Goal: Task Accomplishment & Management: Complete application form

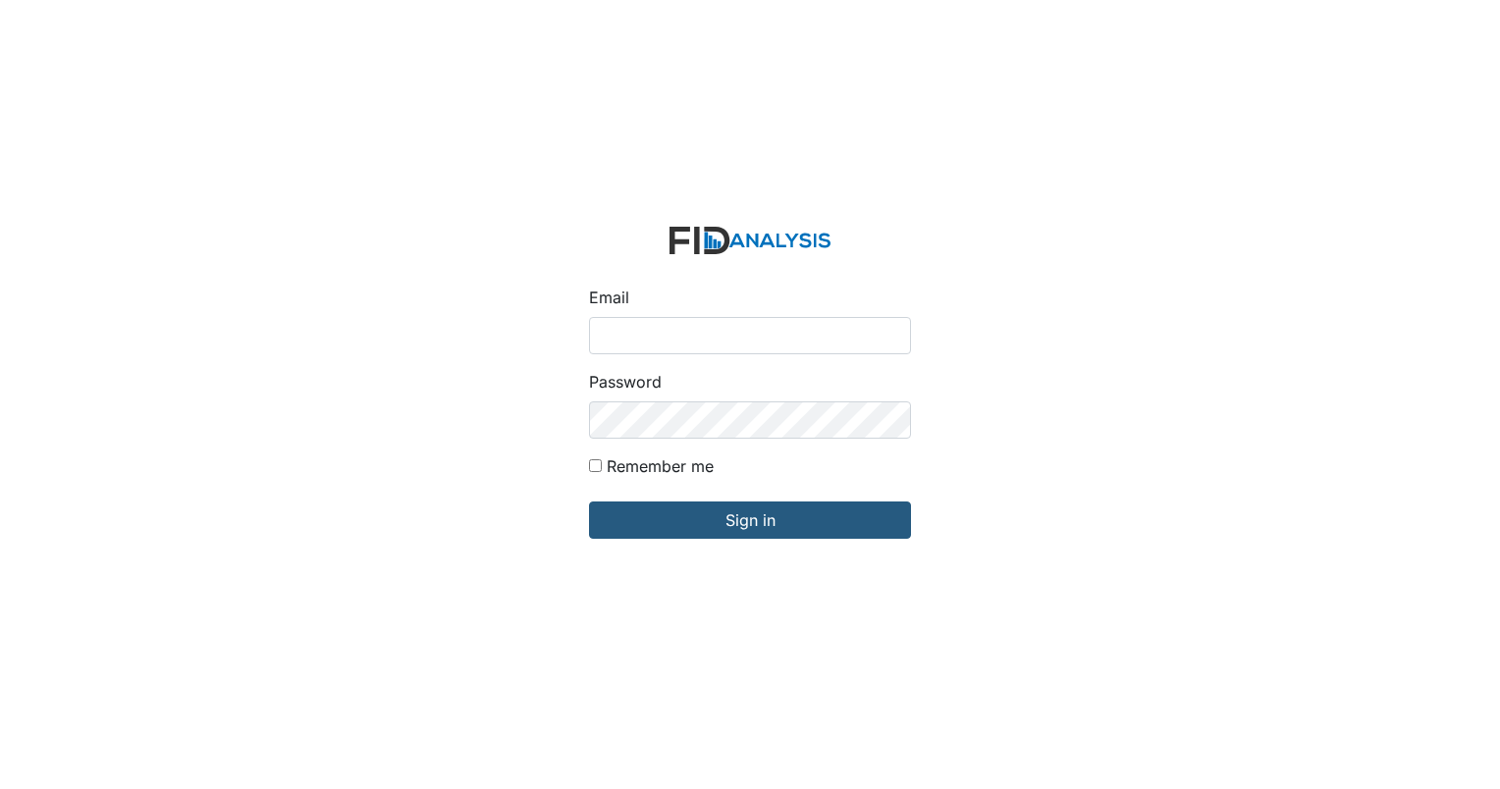
click at [647, 339] on input "Email" at bounding box center [750, 335] width 322 height 37
type input "[EMAIL_ADDRESS][DOMAIN_NAME]"
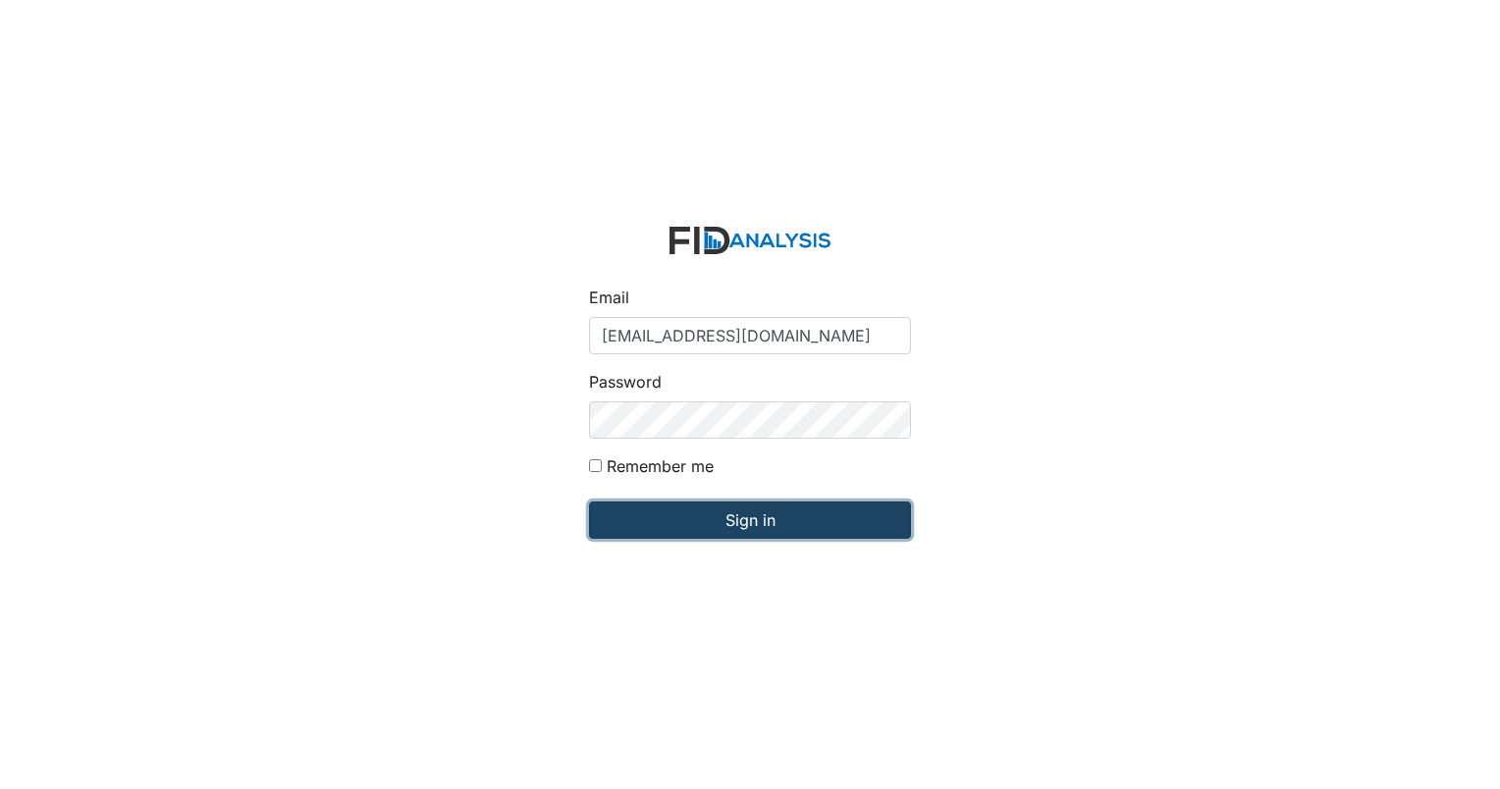
click at [754, 522] on input "Sign in" at bounding box center [750, 520] width 322 height 37
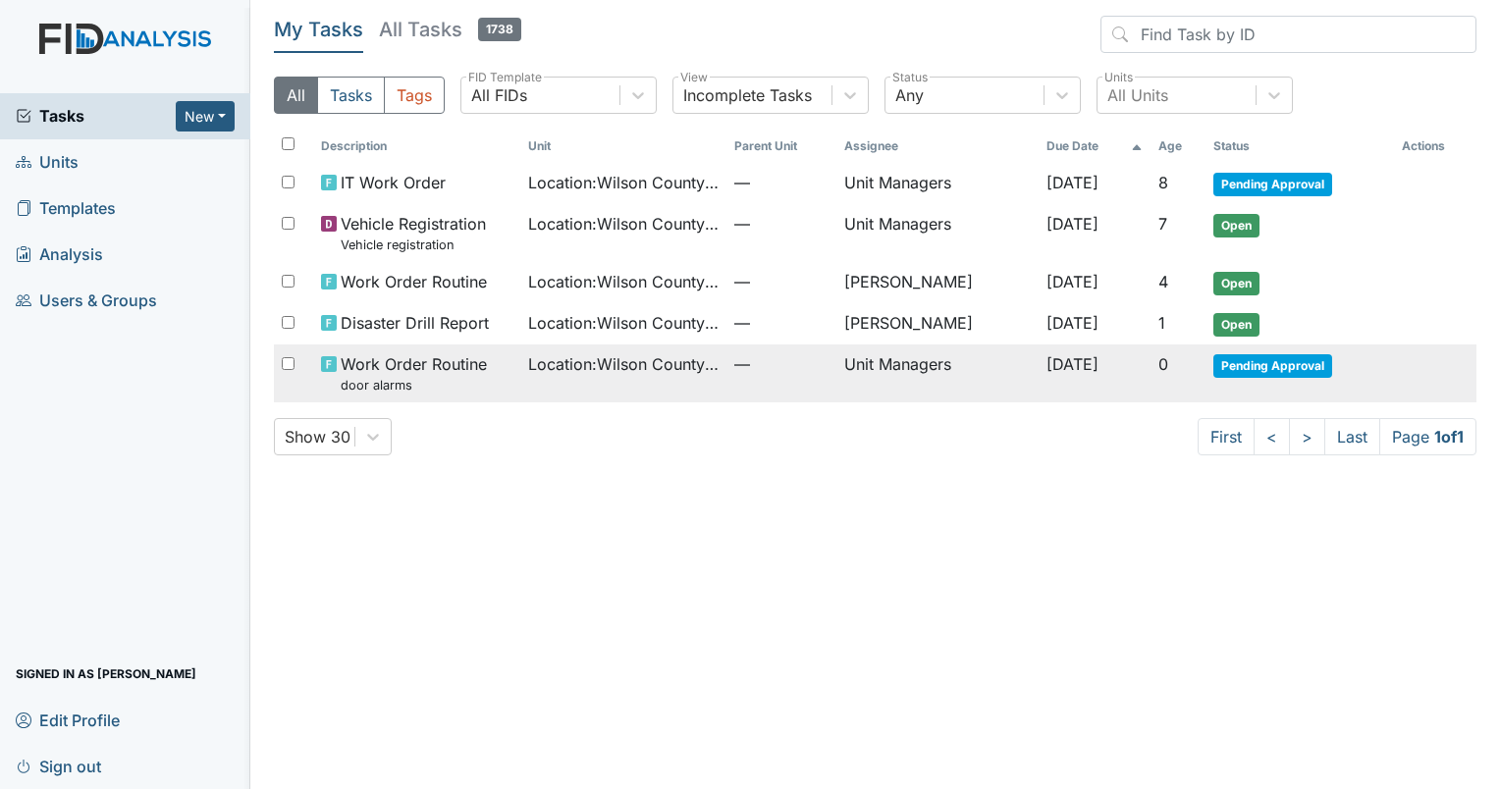
click at [284, 357] on input "checkbox" at bounding box center [288, 363] width 13 height 13
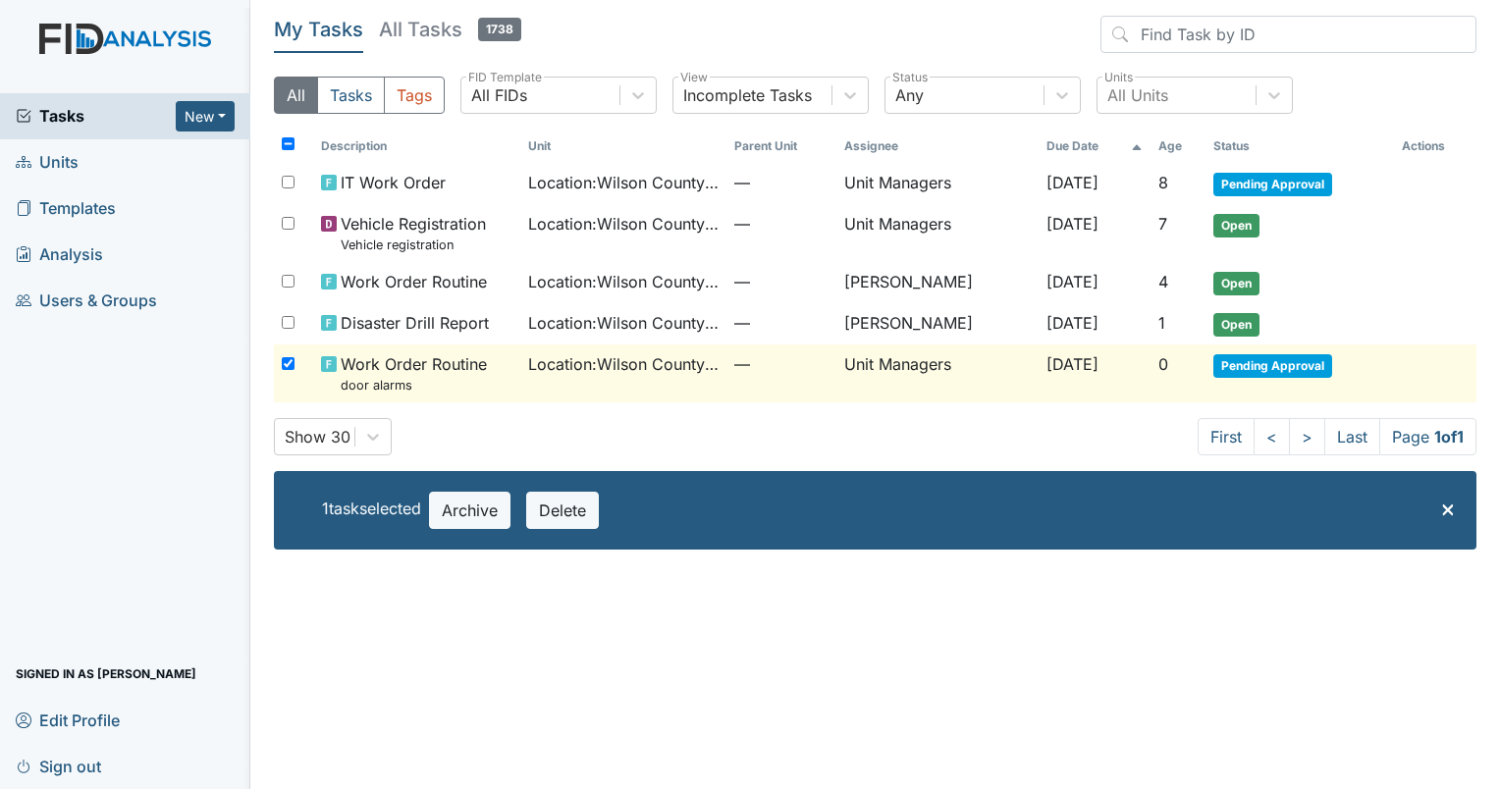
click at [287, 365] on input "checkbox" at bounding box center [288, 363] width 13 height 13
checkbox input "false"
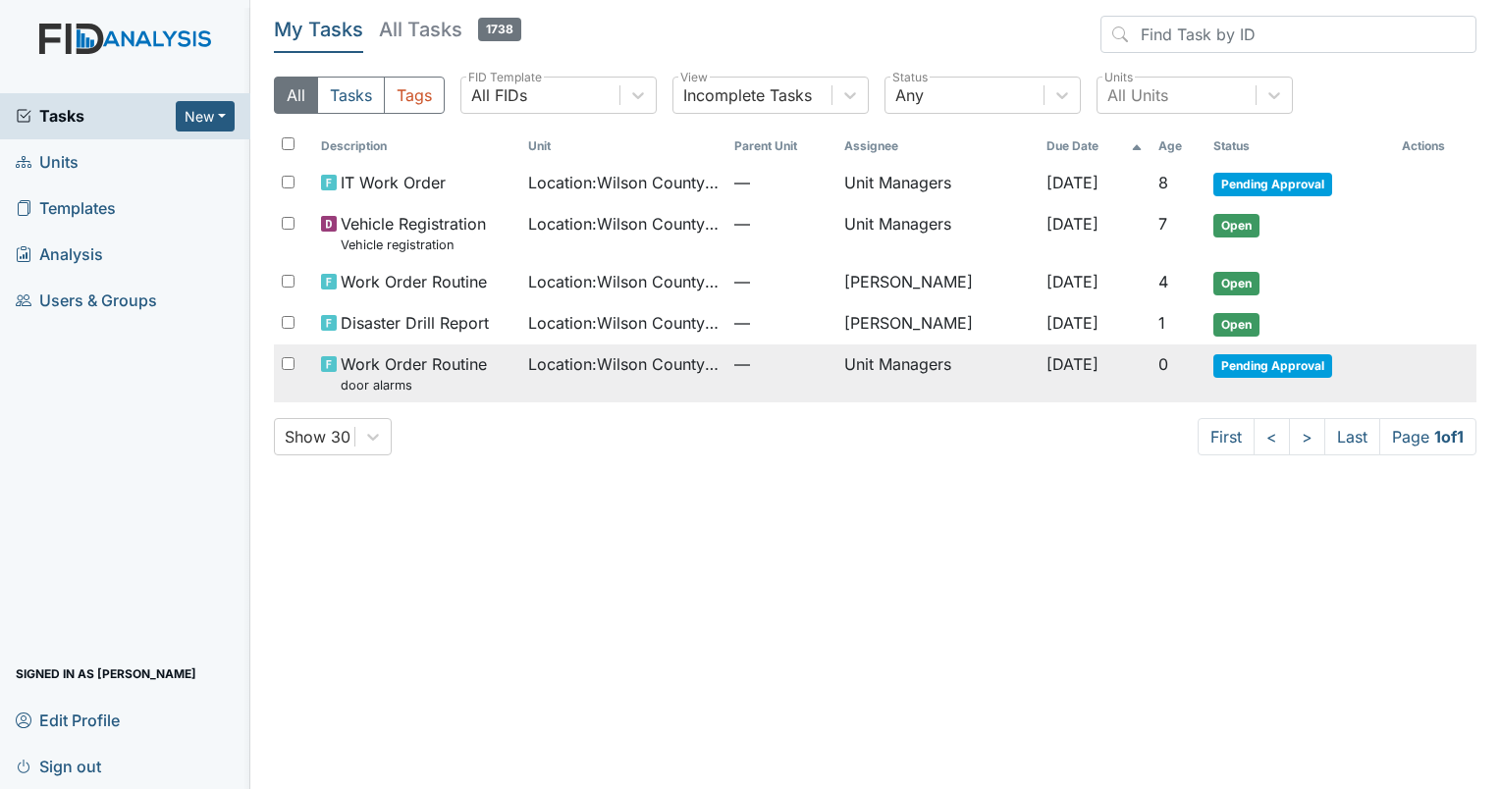
click at [1262, 366] on span "Pending Approval" at bounding box center [1272, 366] width 119 height 24
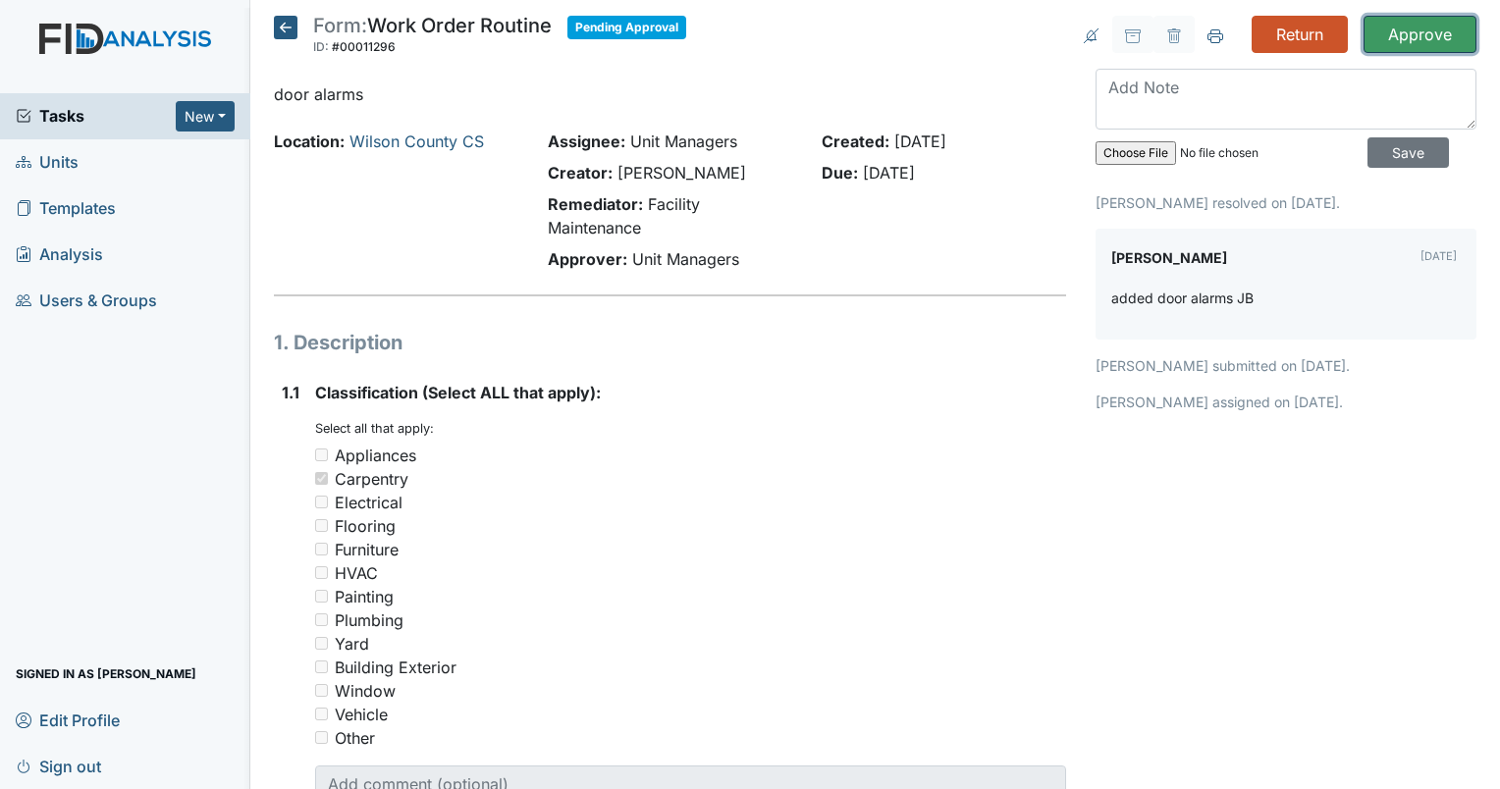
click at [1390, 33] on input "Approve" at bounding box center [1420, 34] width 113 height 37
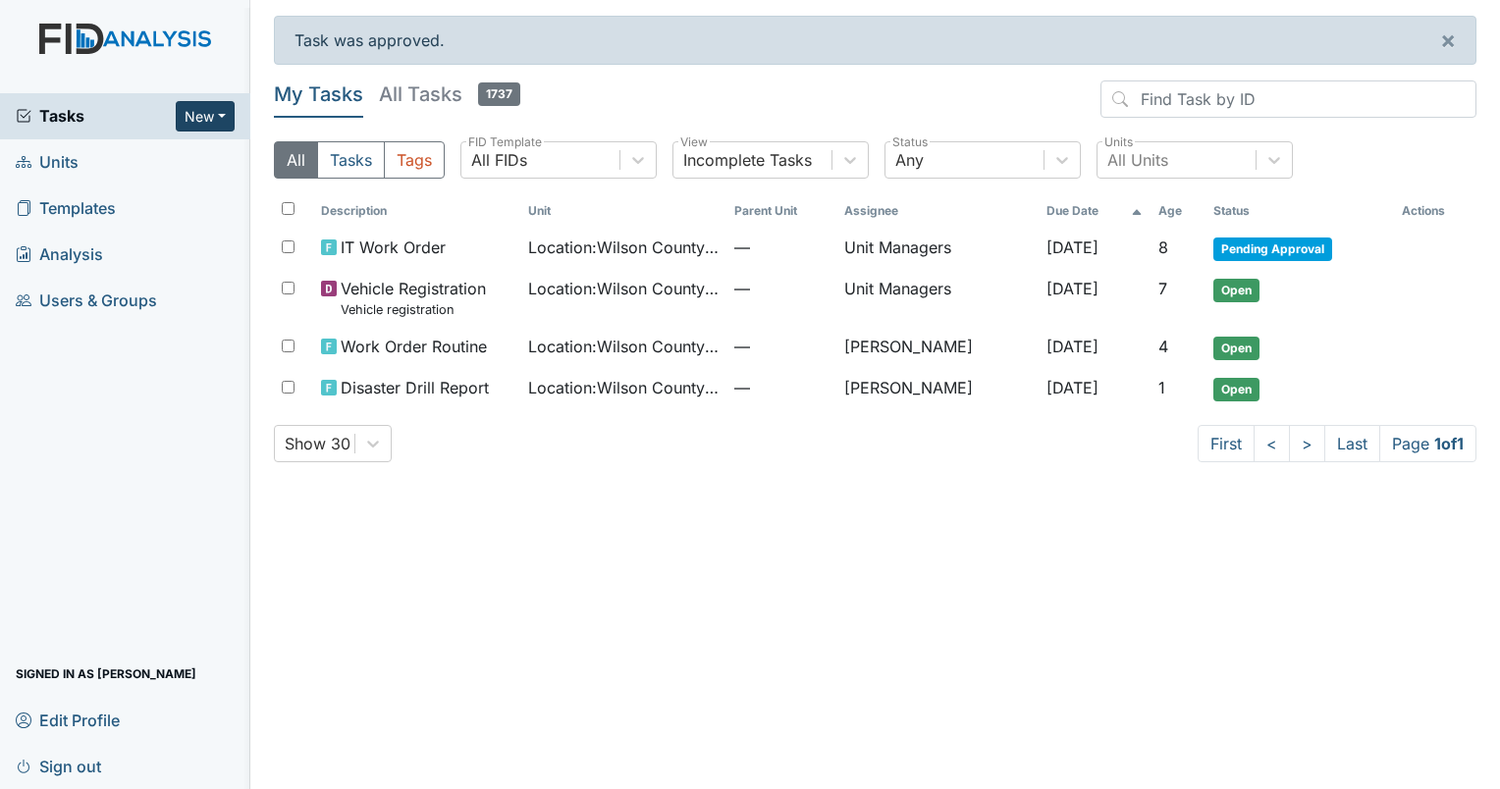
click at [224, 118] on button "New" at bounding box center [205, 116] width 59 height 30
click at [123, 149] on link "Form" at bounding box center [155, 156] width 155 height 31
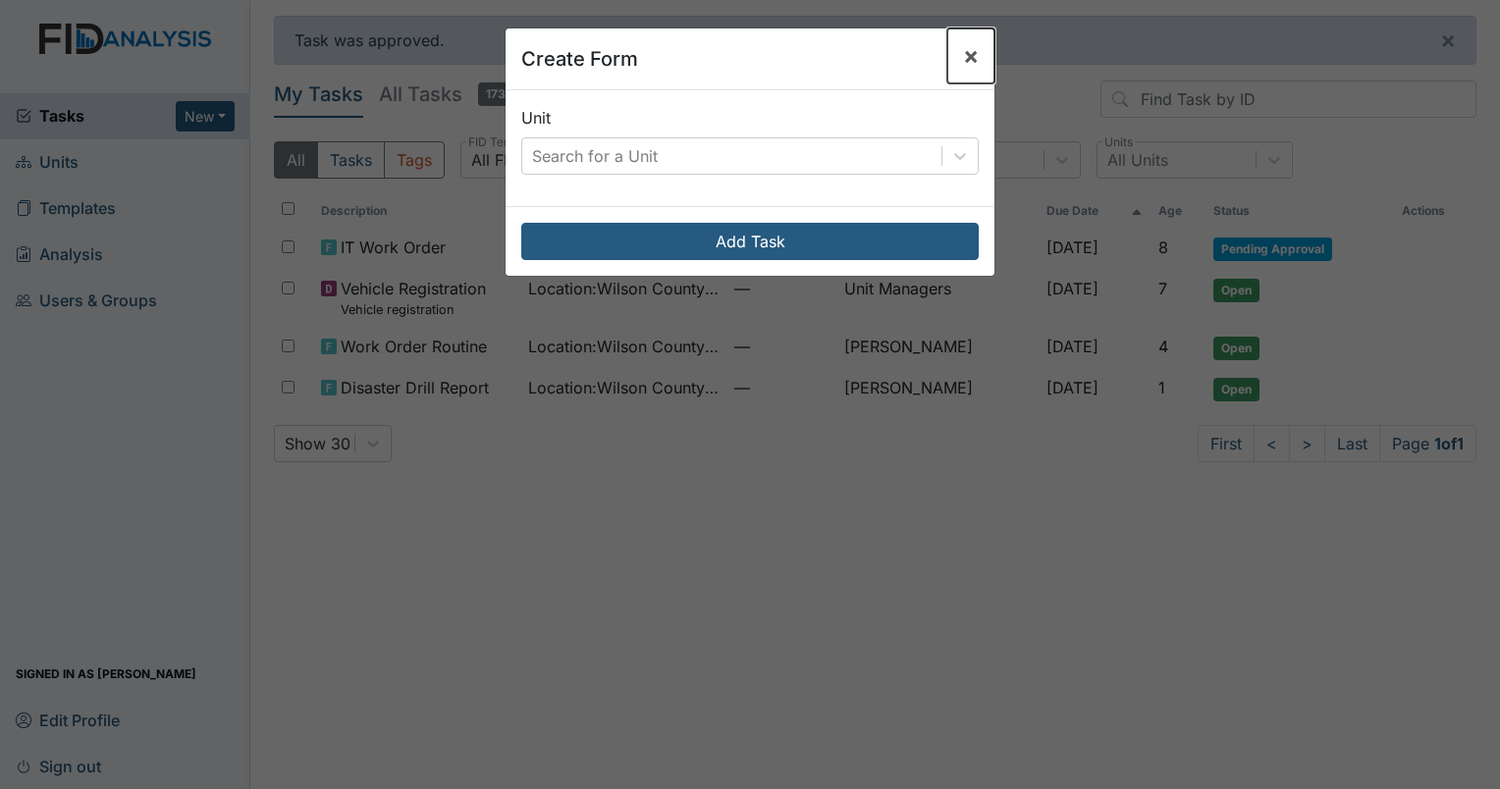
click at [963, 55] on span "×" at bounding box center [971, 55] width 16 height 28
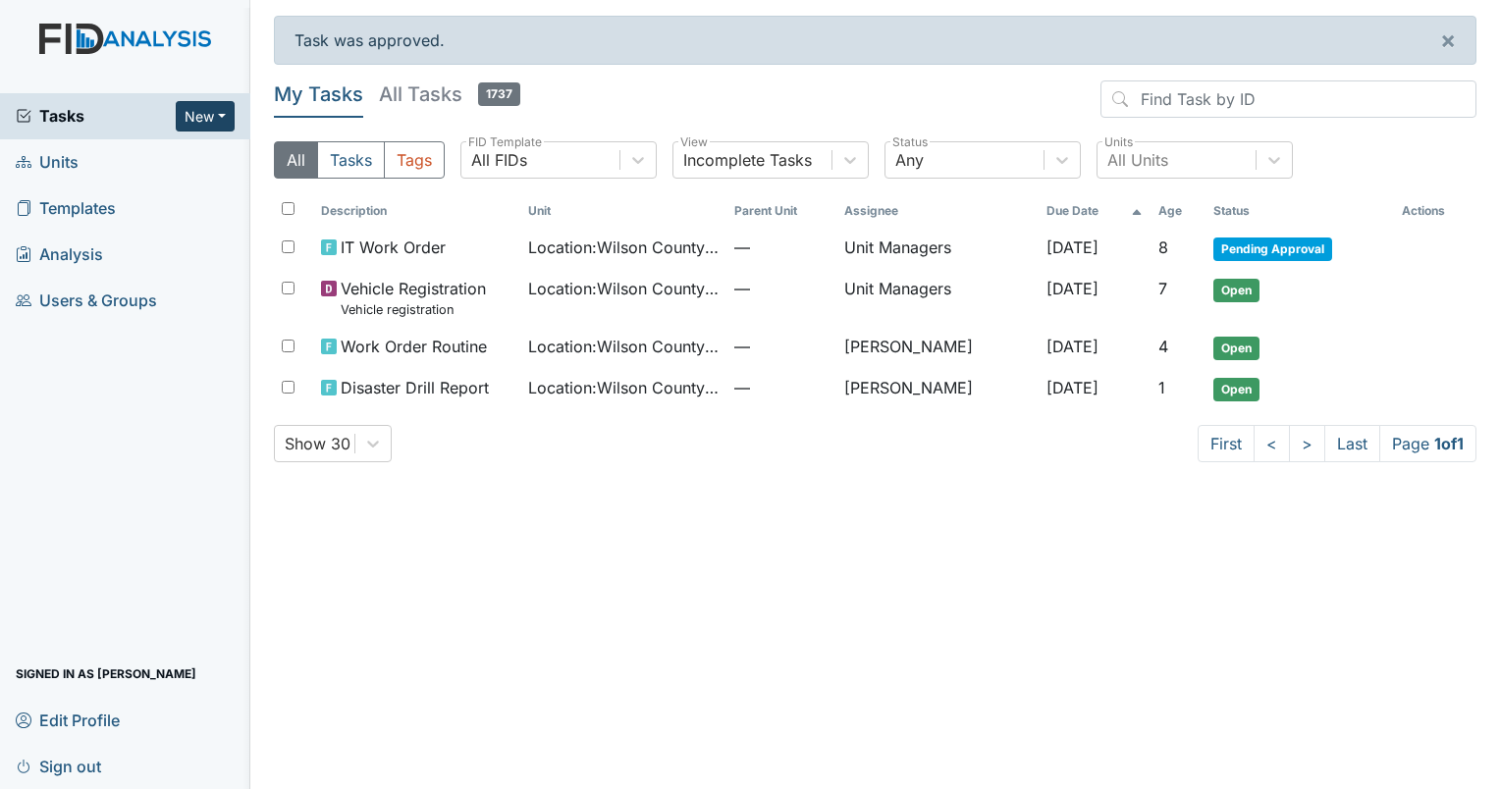
click at [220, 118] on button "New" at bounding box center [205, 116] width 59 height 30
click at [157, 192] on link "Inspection" at bounding box center [155, 188] width 155 height 31
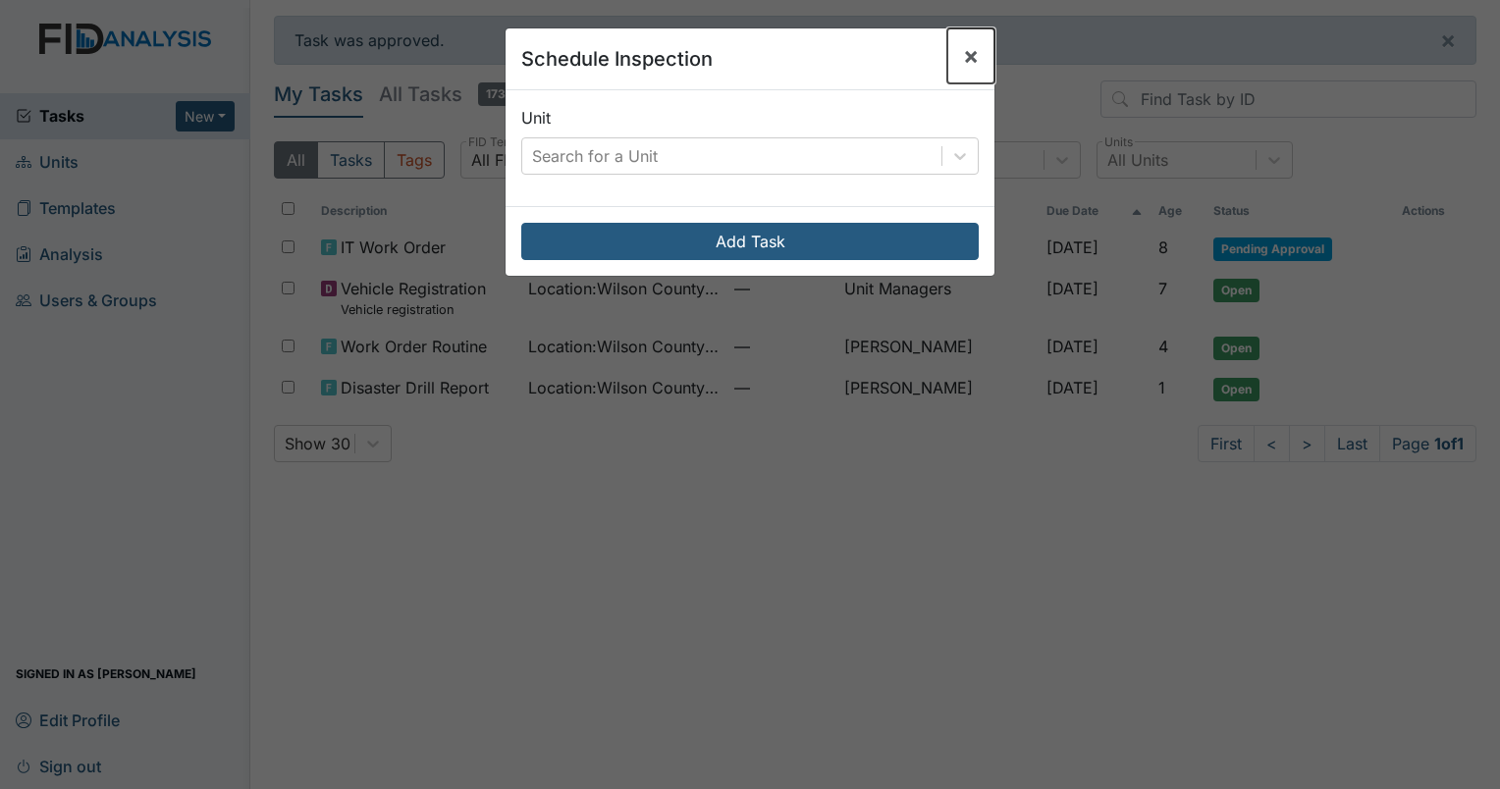
click at [964, 55] on span "×" at bounding box center [971, 55] width 16 height 28
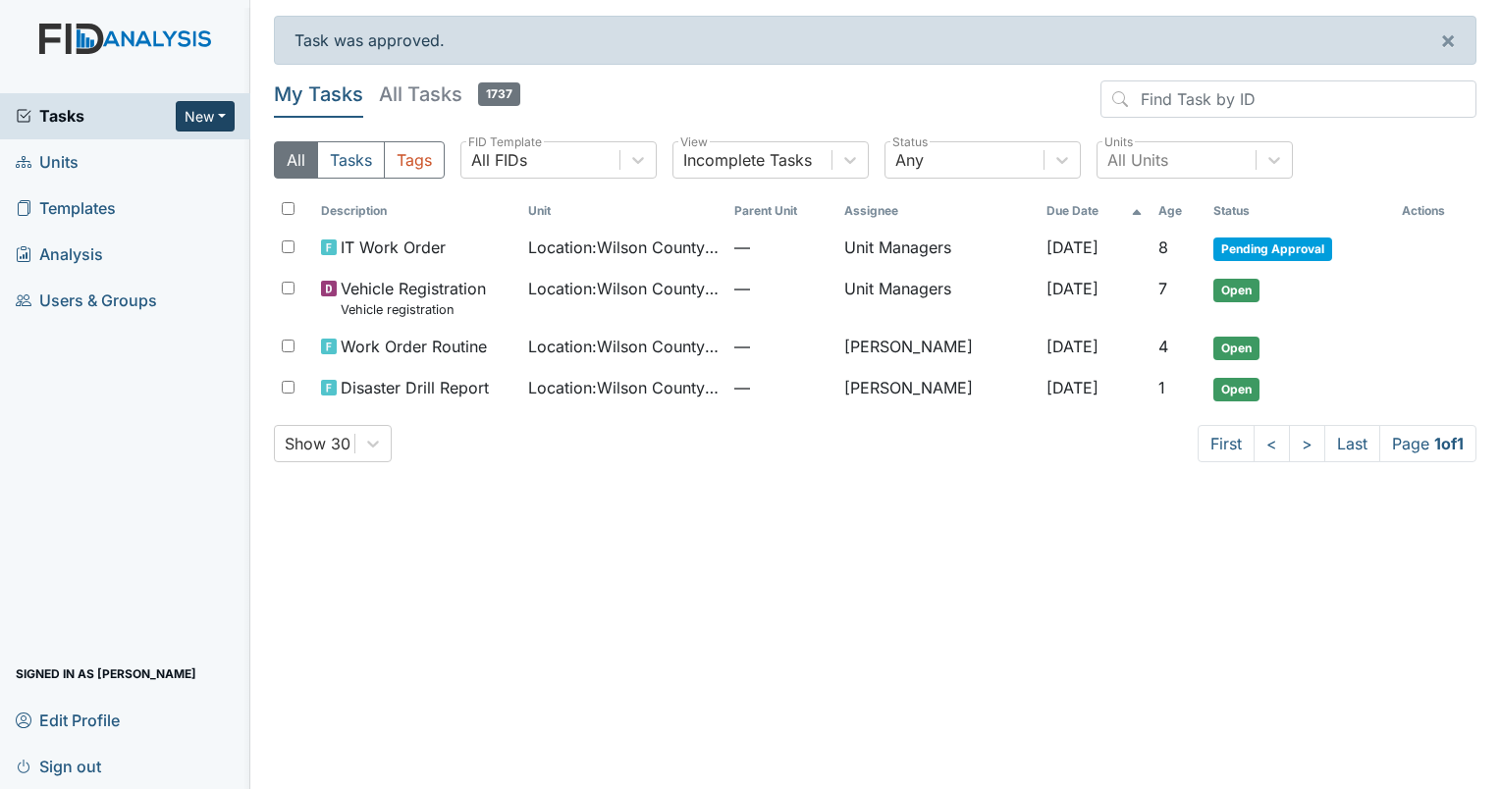
click at [211, 115] on button "New" at bounding box center [205, 116] width 59 height 30
click at [148, 155] on link "Form" at bounding box center [155, 156] width 155 height 31
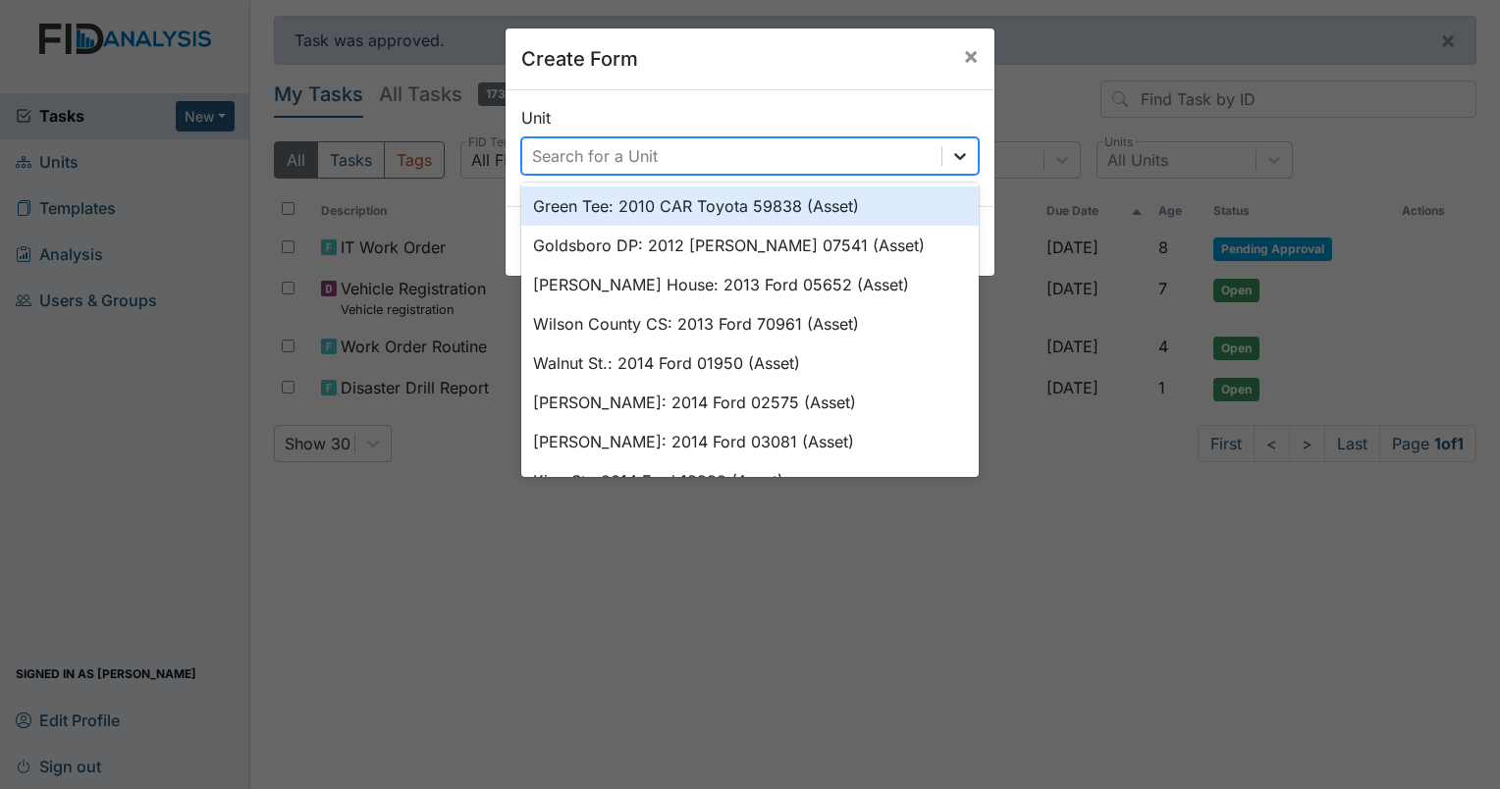
click at [958, 158] on icon at bounding box center [960, 156] width 20 height 20
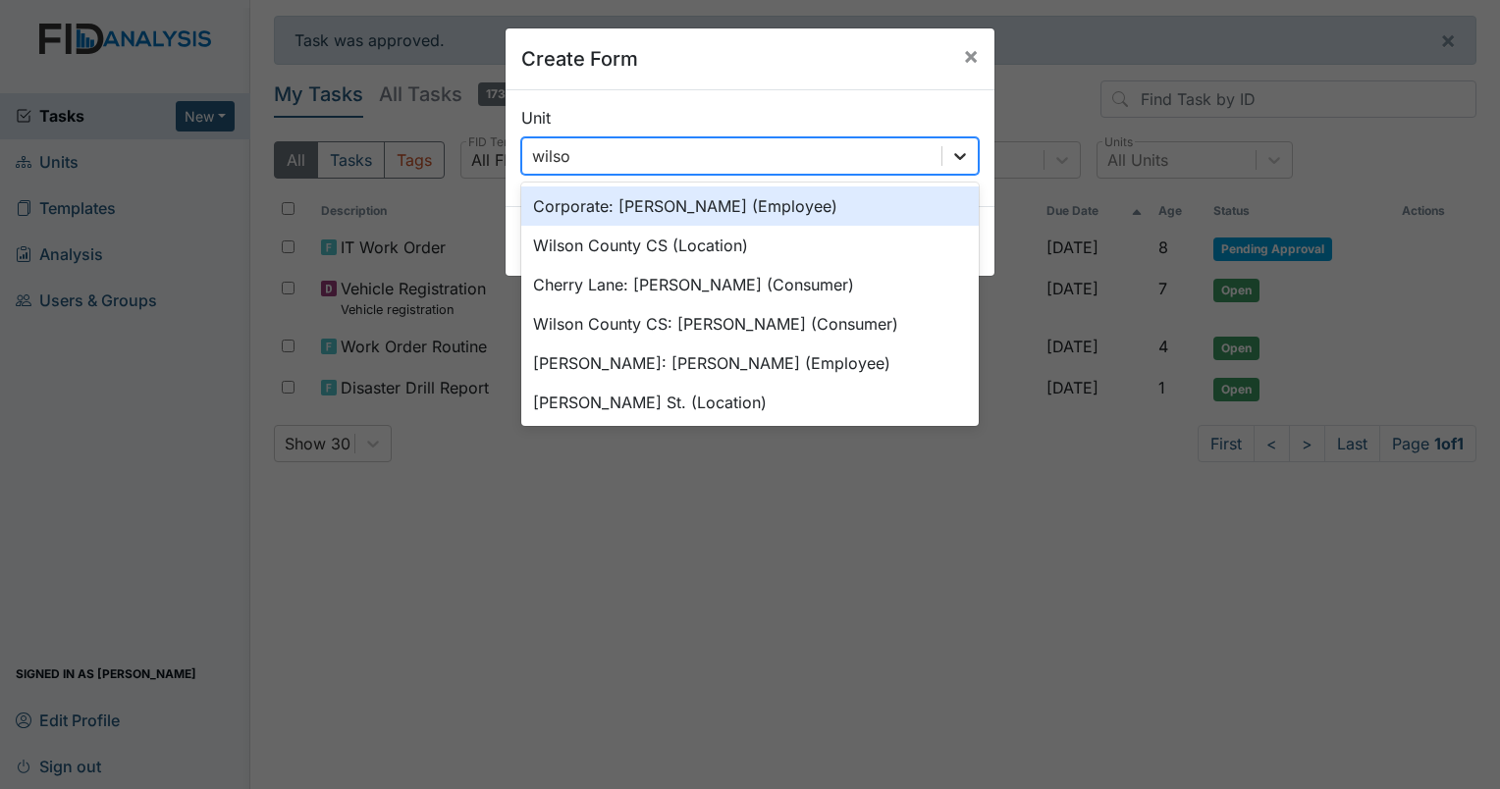
type input "wilson"
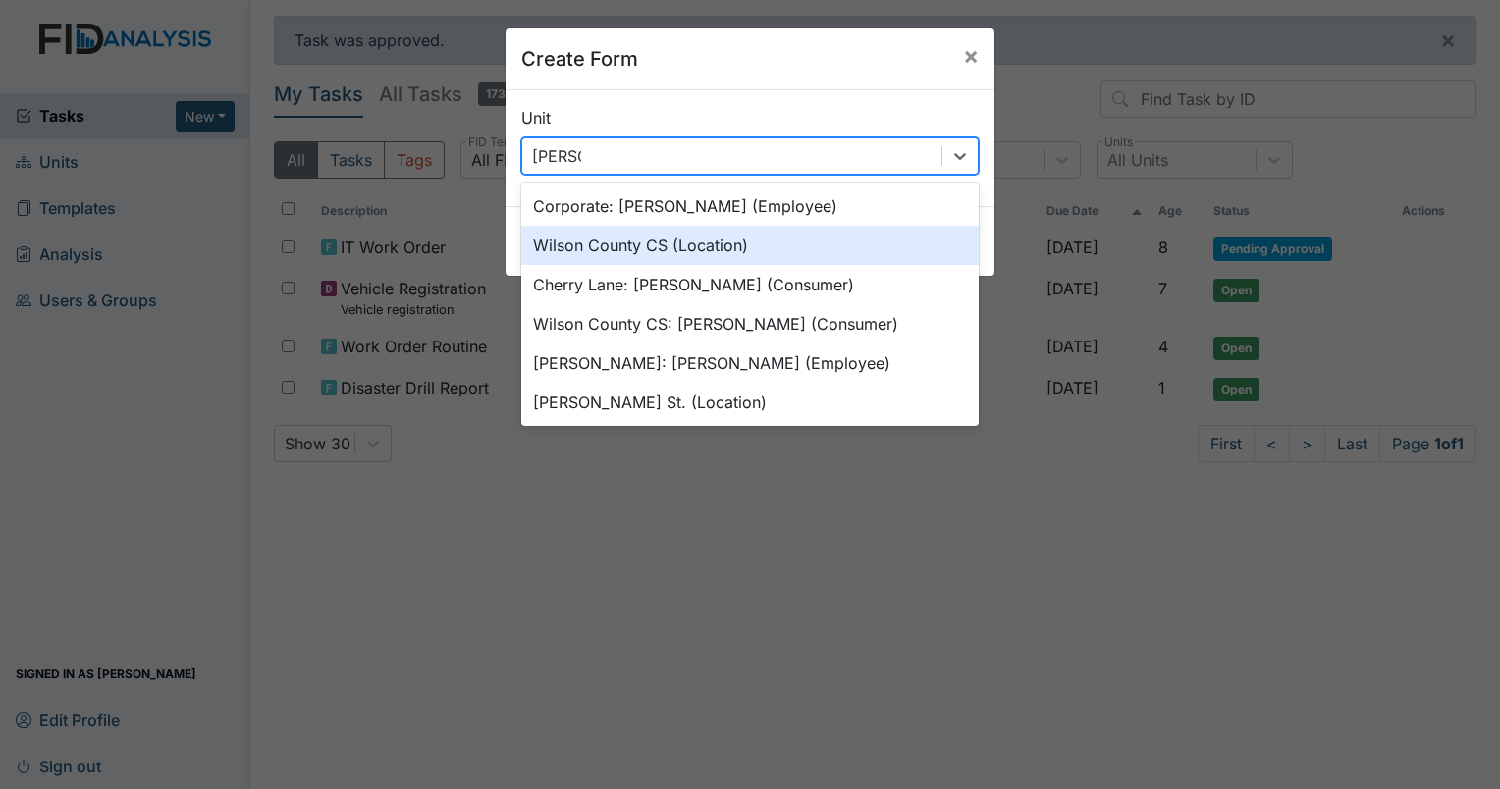
click at [753, 246] on div "Wilson County CS (Location)" at bounding box center [749, 245] width 457 height 39
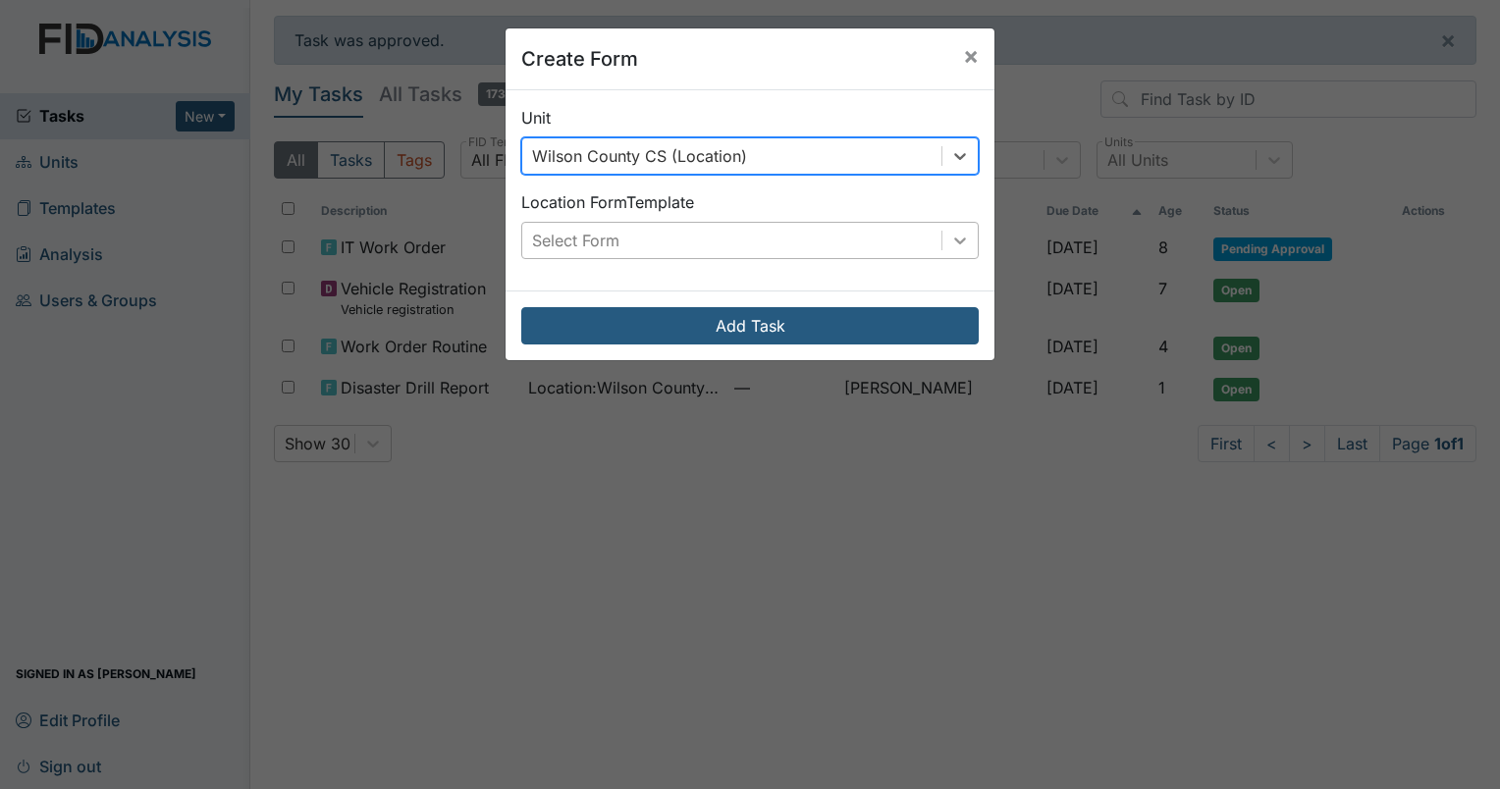
click at [950, 246] on icon at bounding box center [960, 241] width 20 height 20
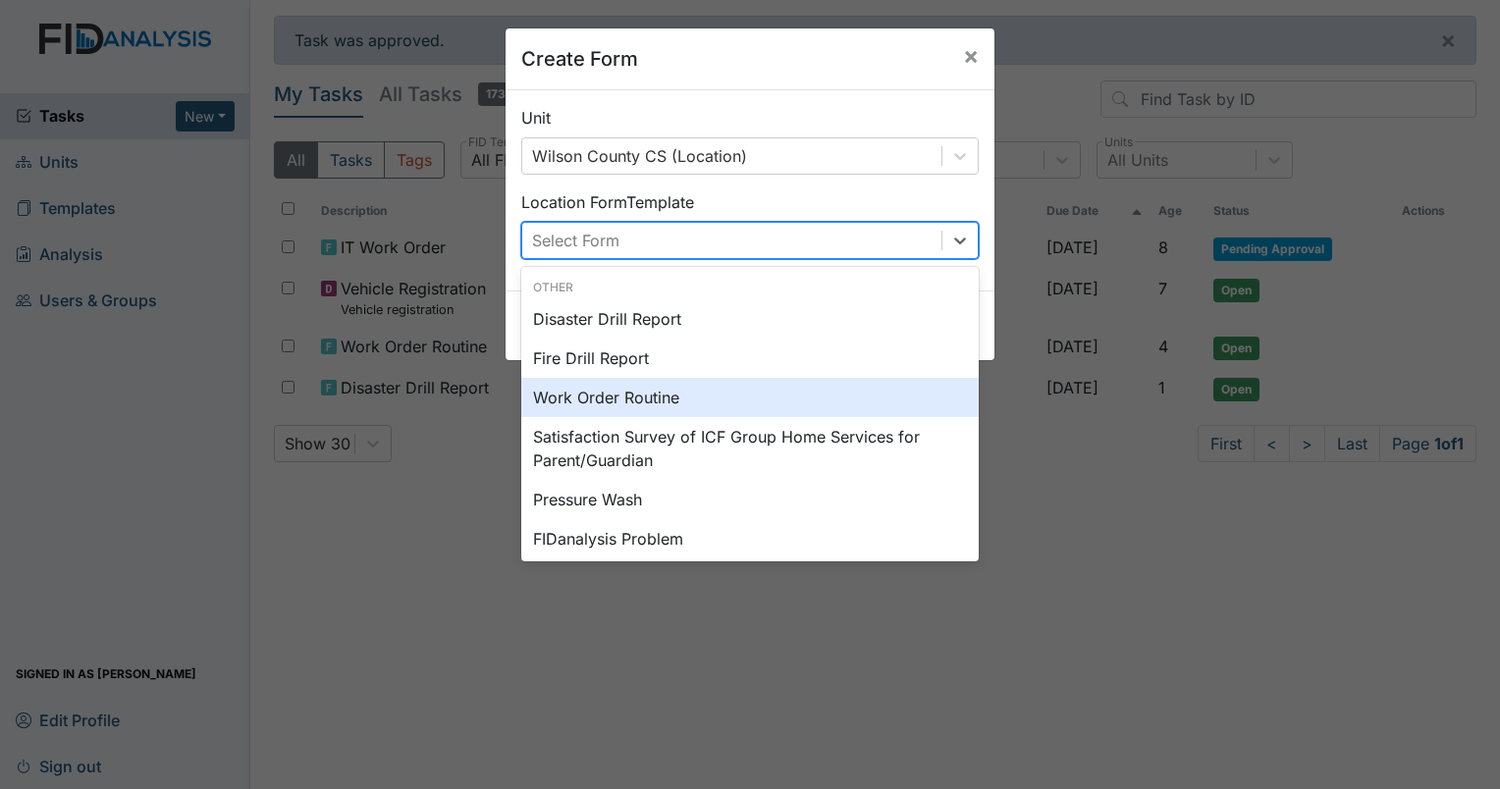
click at [597, 397] on div "Work Order Routine" at bounding box center [749, 397] width 457 height 39
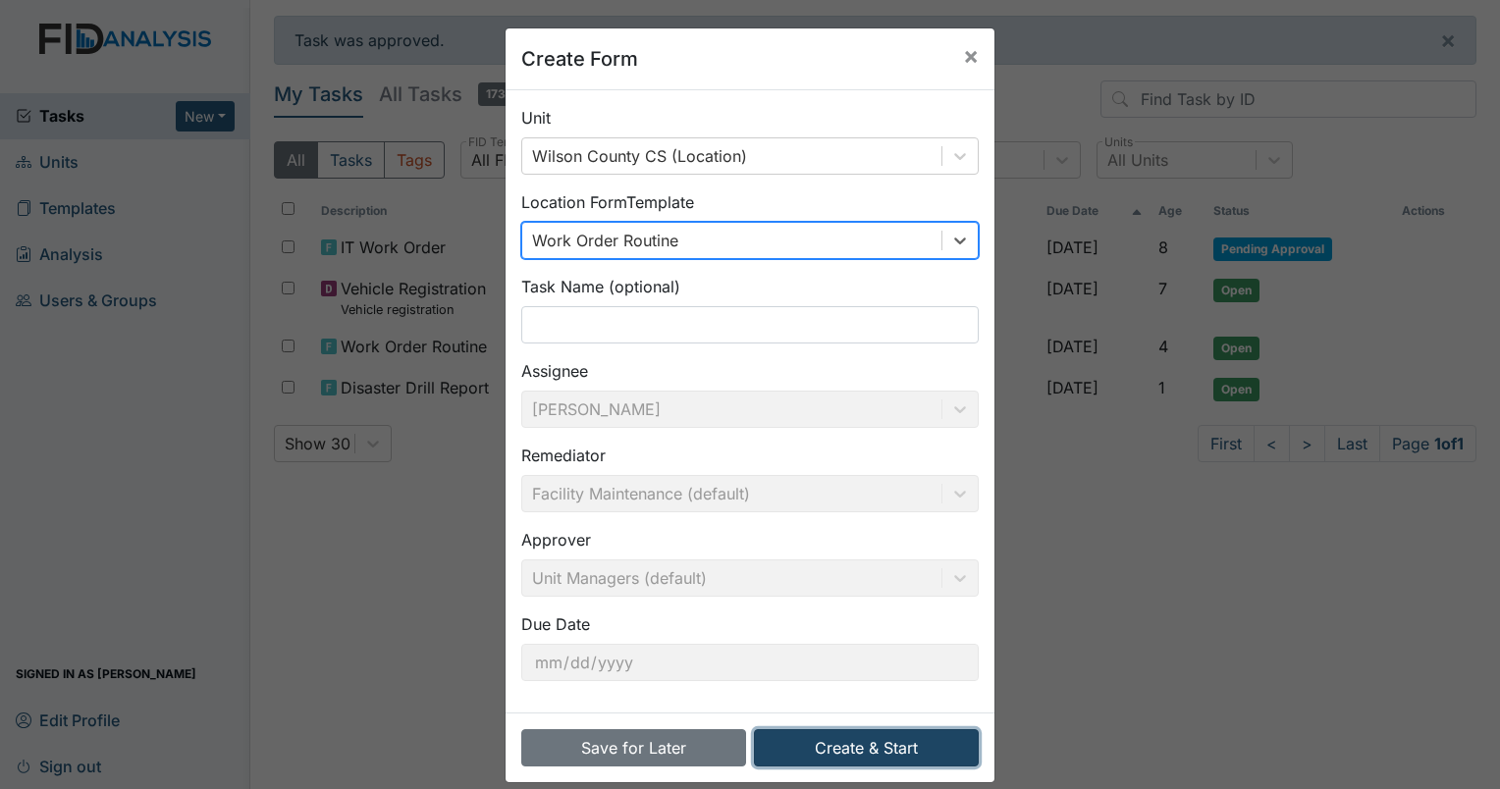
click at [886, 748] on button "Create & Start" at bounding box center [866, 747] width 225 height 37
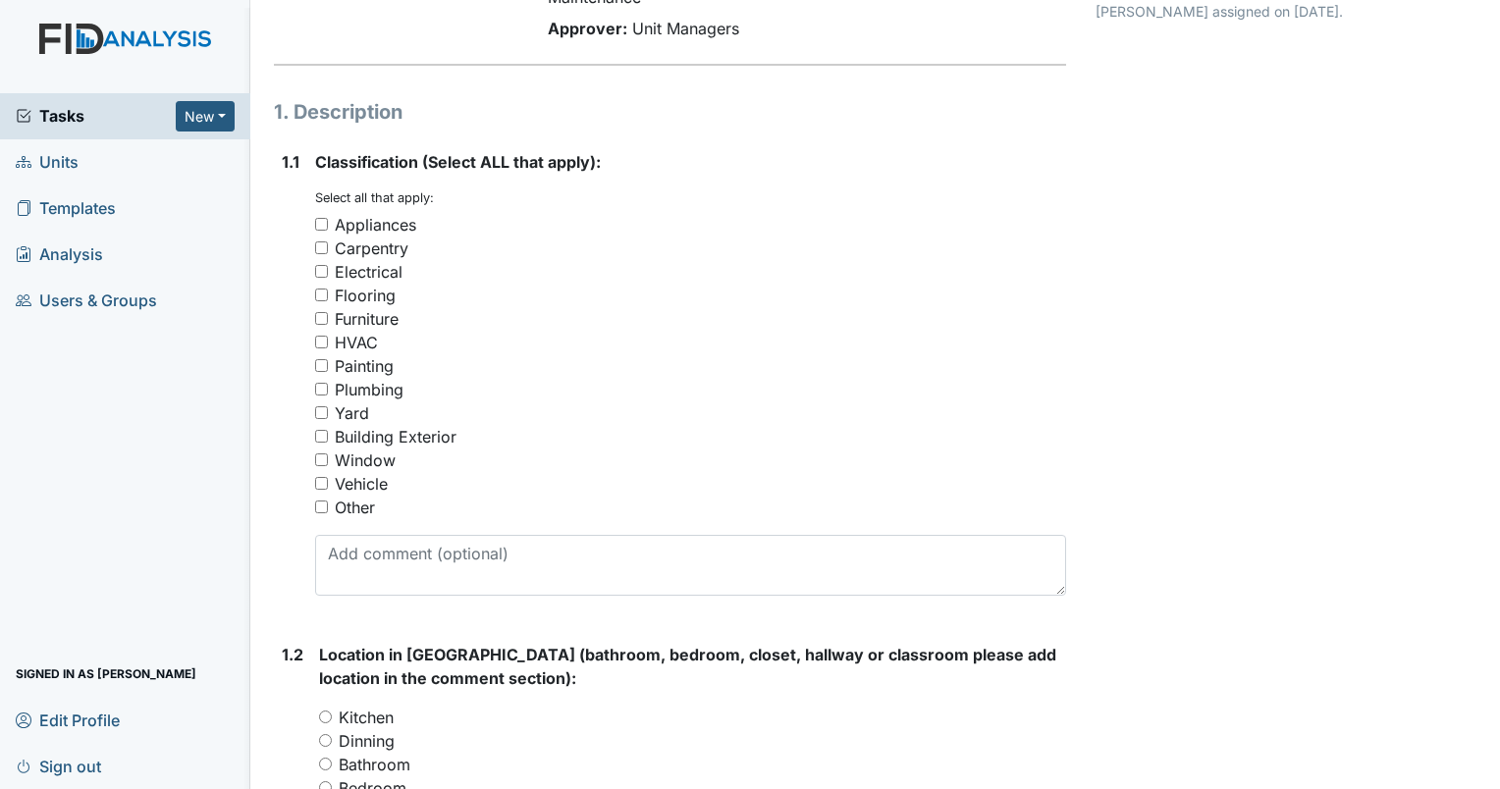
scroll to position [196, 0]
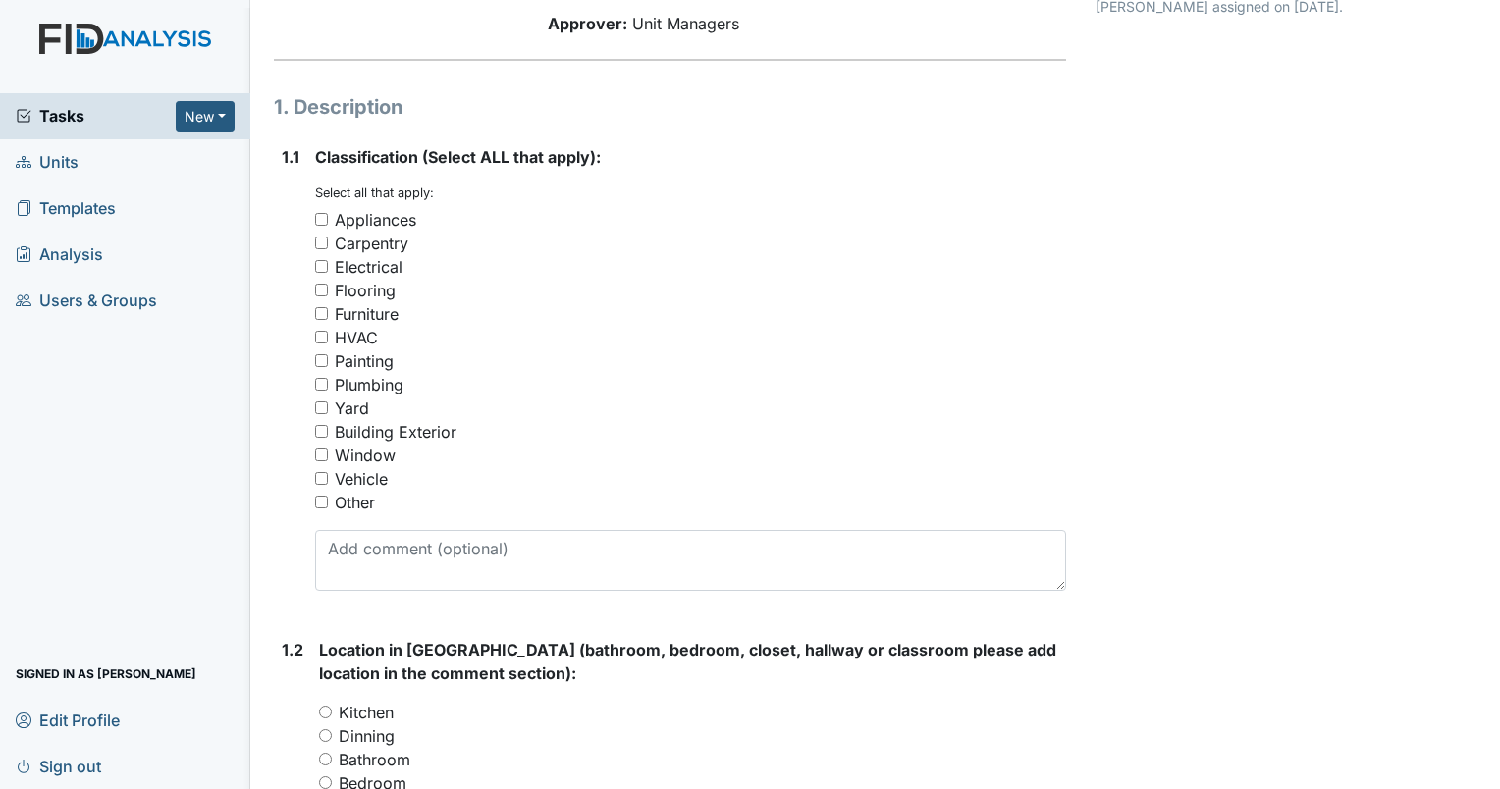
click at [322, 358] on input "Painting" at bounding box center [321, 360] width 13 height 13
checkbox input "true"
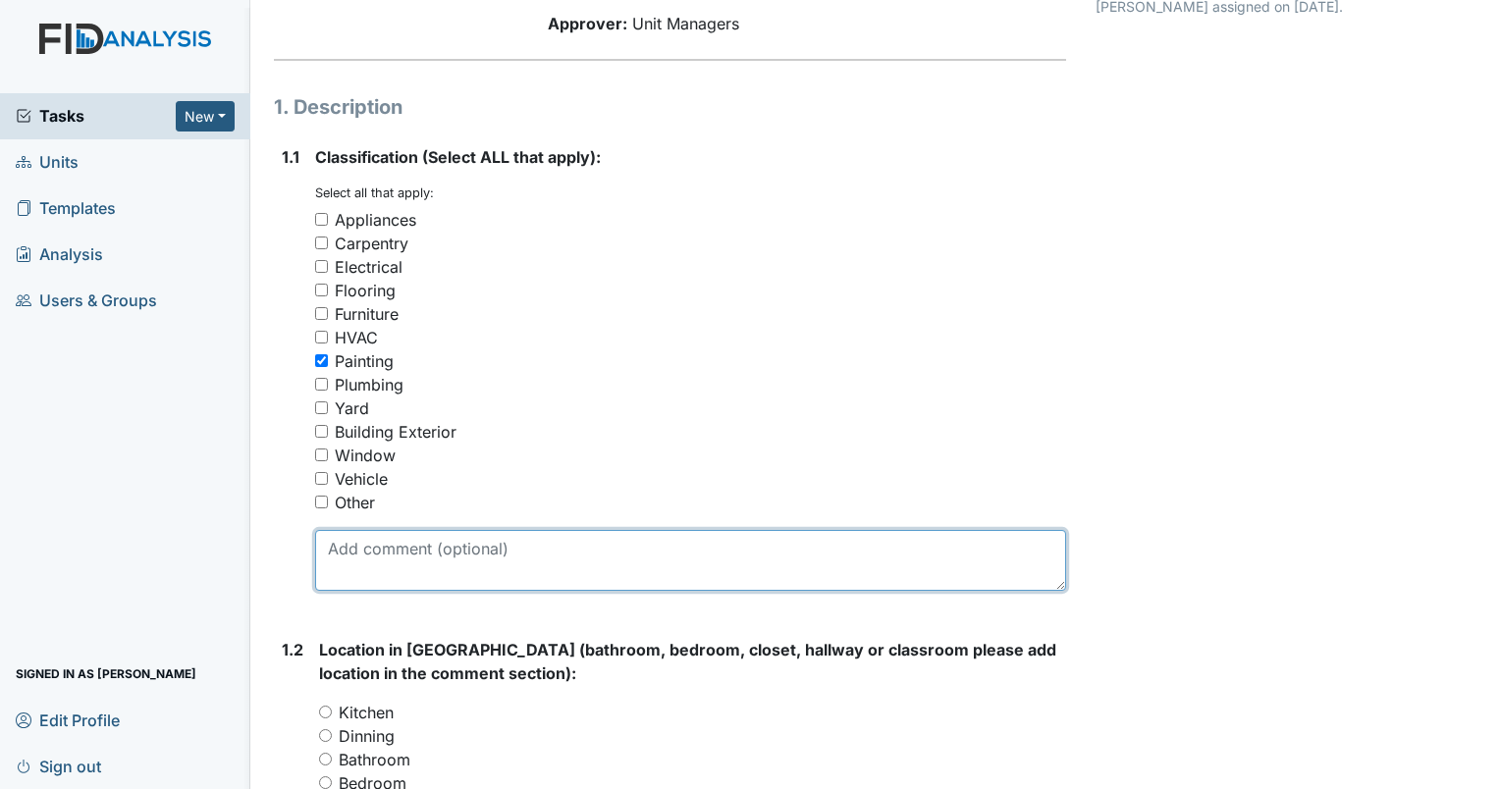
drag, startPoint x: 427, startPoint y: 562, endPoint x: 420, endPoint y: 554, distance: 10.4
click at [423, 554] on textarea at bounding box center [690, 560] width 751 height 61
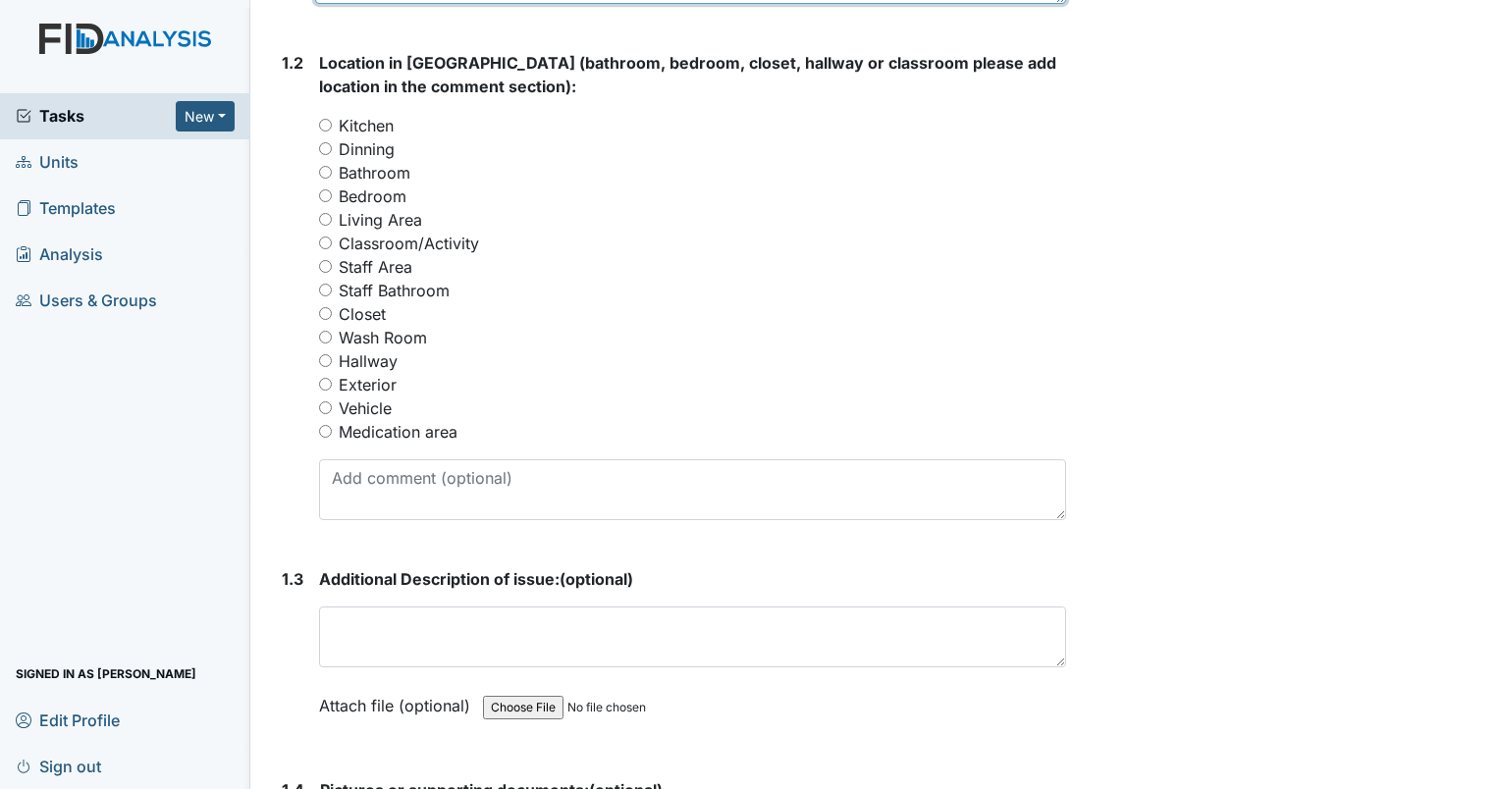
scroll to position [785, 0]
type textarea "touch up paint on walls in house"
click at [326, 358] on input "Hallway" at bounding box center [325, 358] width 13 height 13
radio input "true"
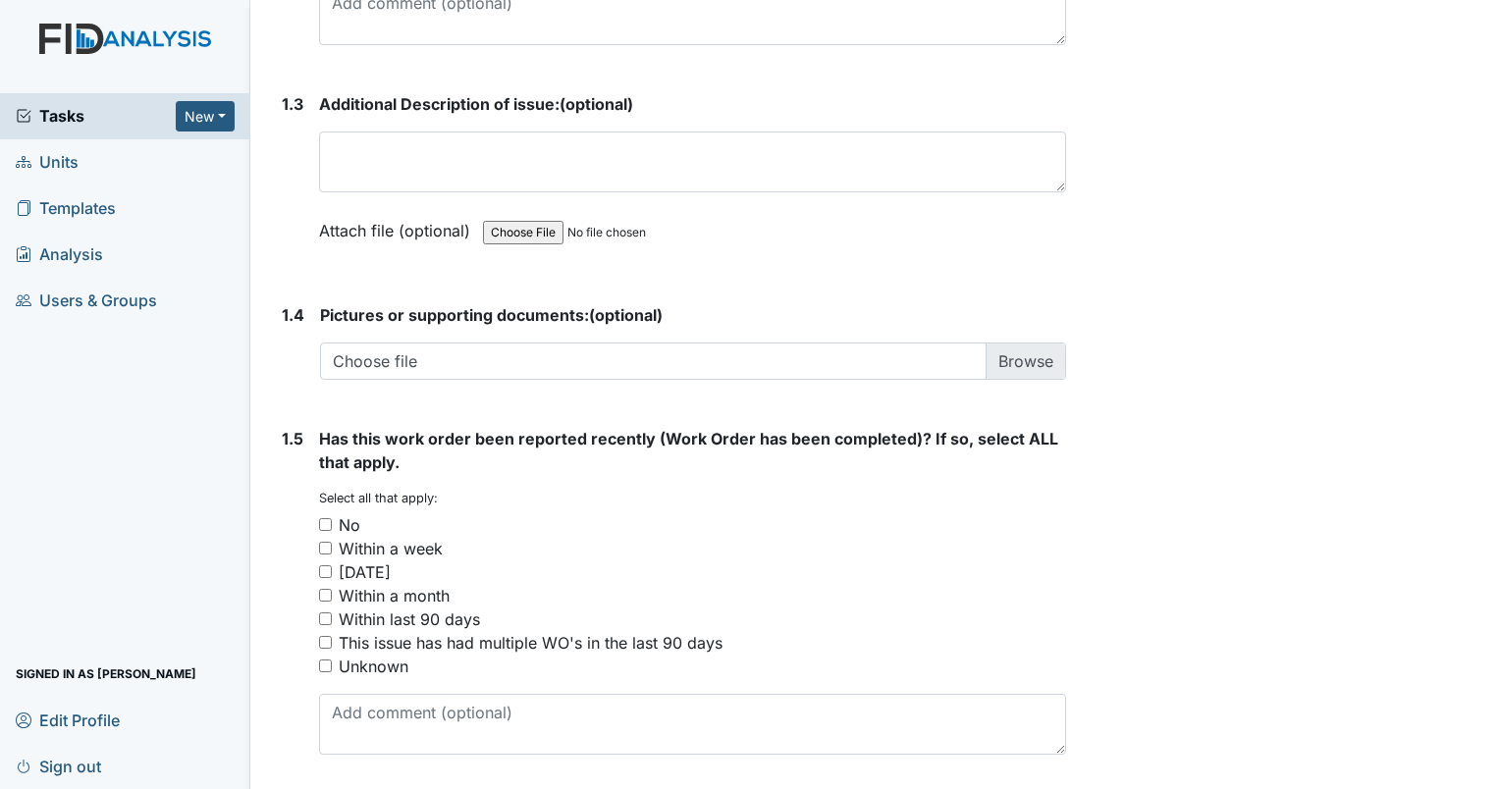
scroll to position [1276, 0]
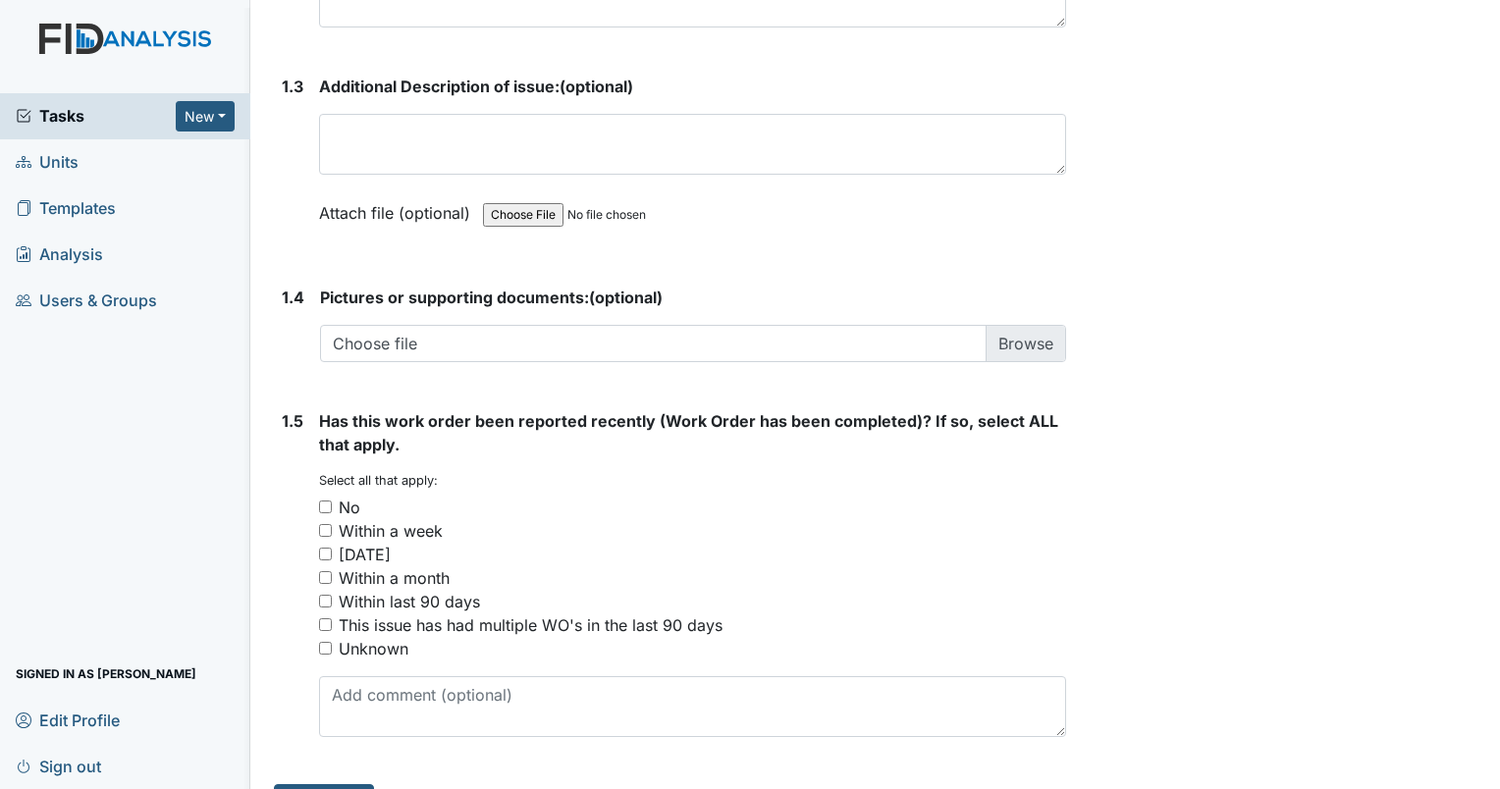
click at [323, 501] on input "No" at bounding box center [325, 507] width 13 height 13
checkbox input "true"
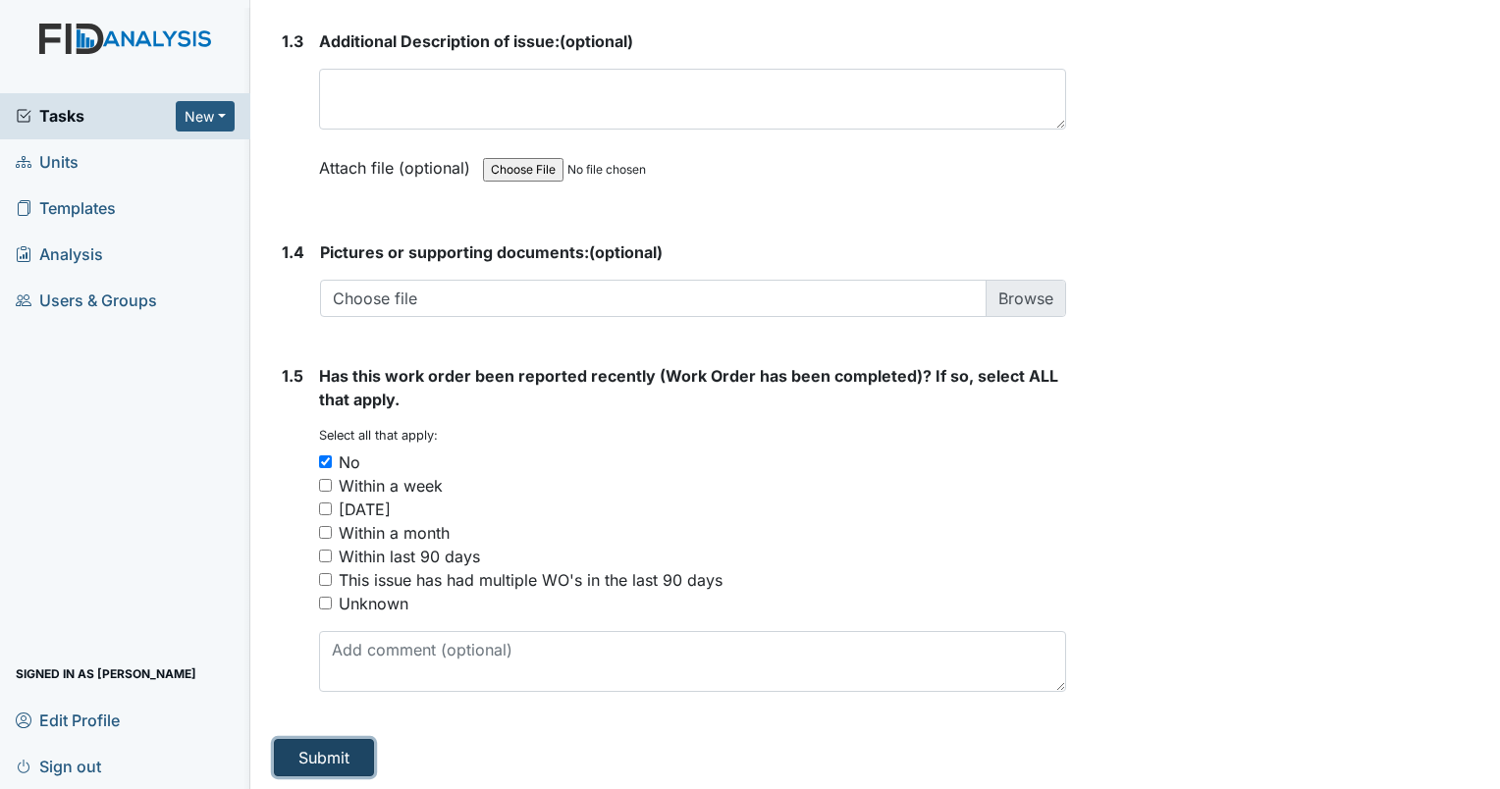
drag, startPoint x: 351, startPoint y: 759, endPoint x: 349, endPoint y: 743, distance: 15.8
click at [351, 751] on button "Submit" at bounding box center [324, 757] width 100 height 37
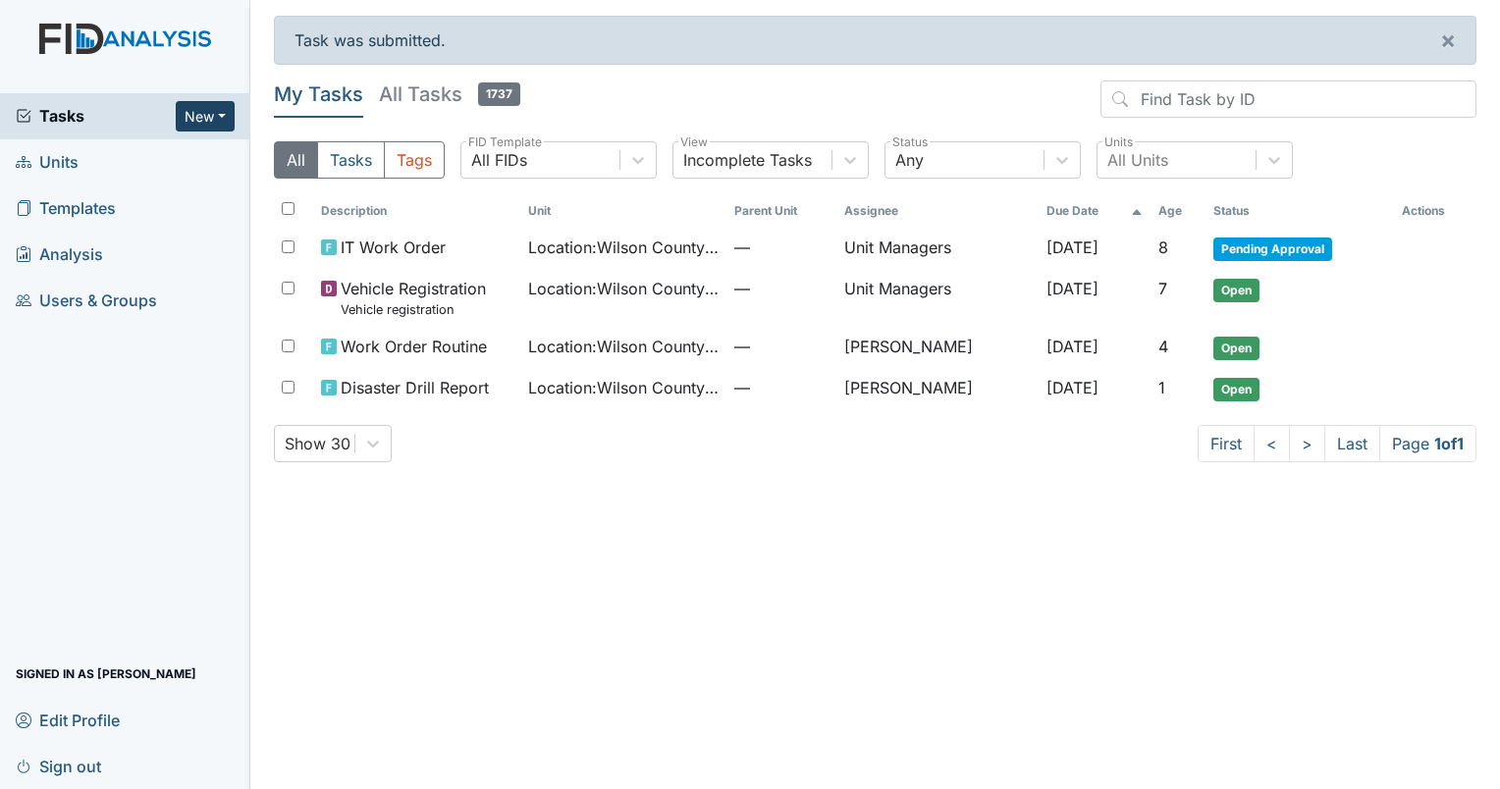
click at [224, 114] on button "New" at bounding box center [205, 116] width 59 height 30
click at [143, 155] on link "Form" at bounding box center [155, 156] width 155 height 31
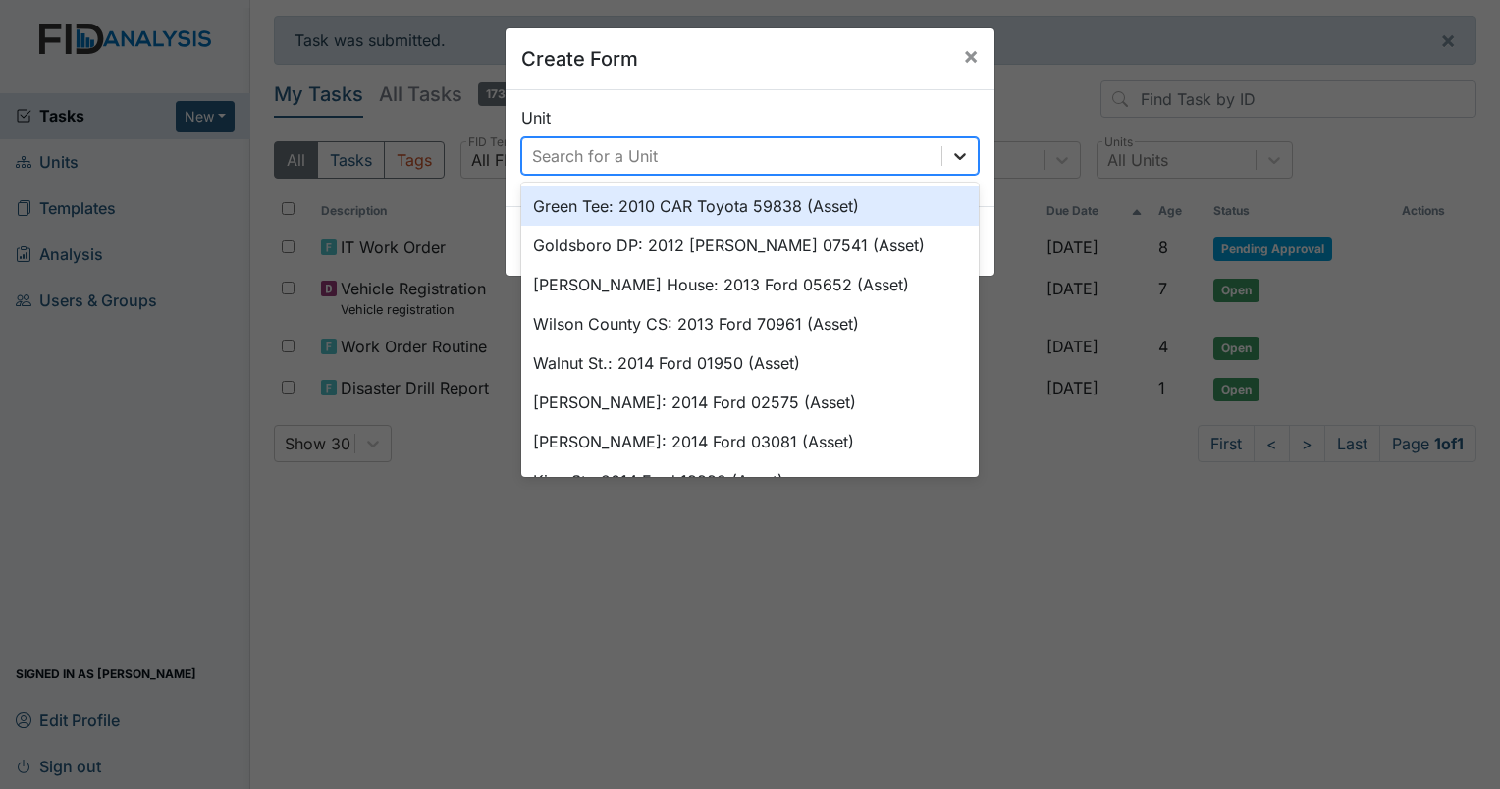
click at [950, 157] on icon at bounding box center [960, 156] width 20 height 20
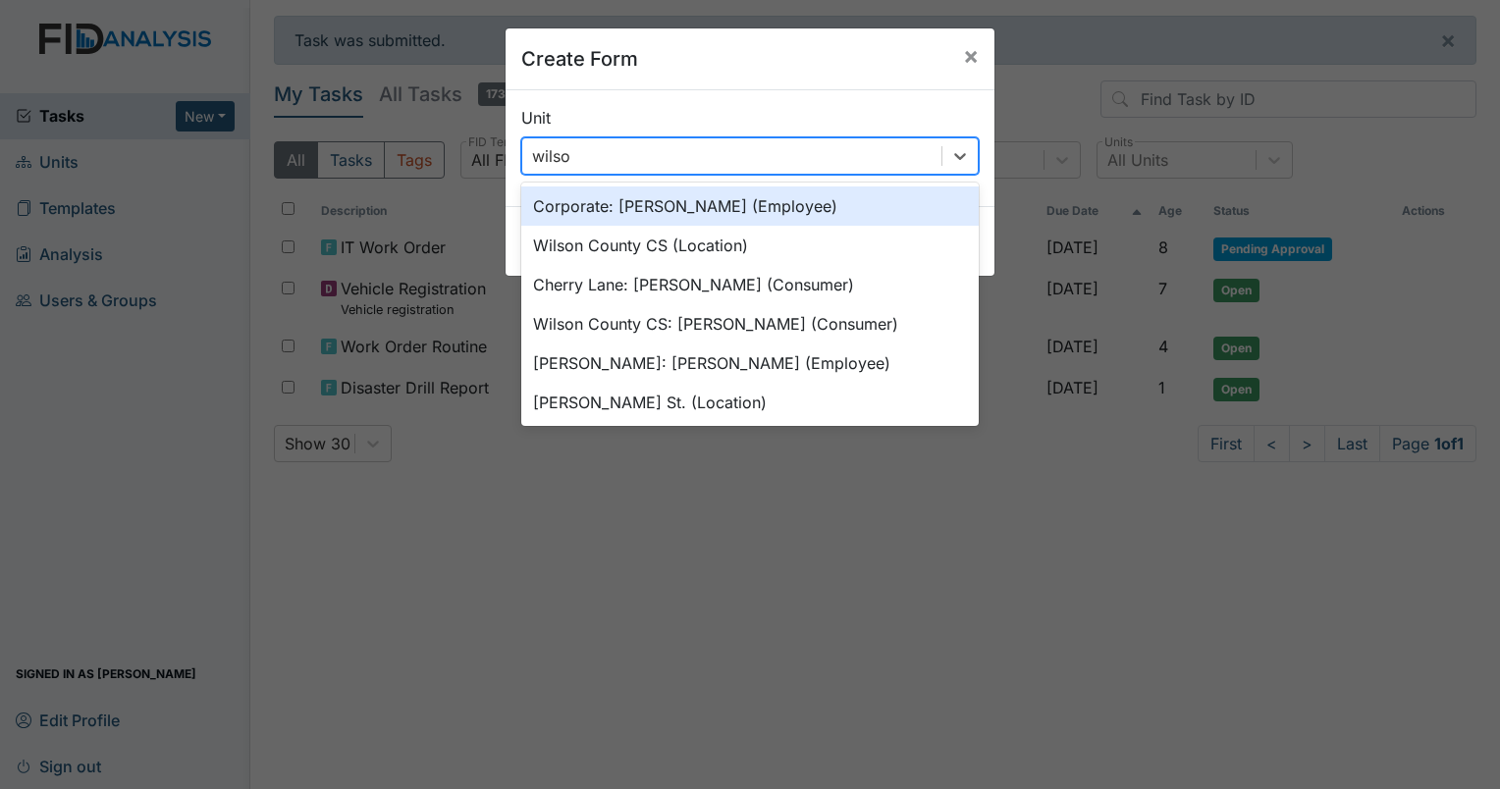
type input "wilson"
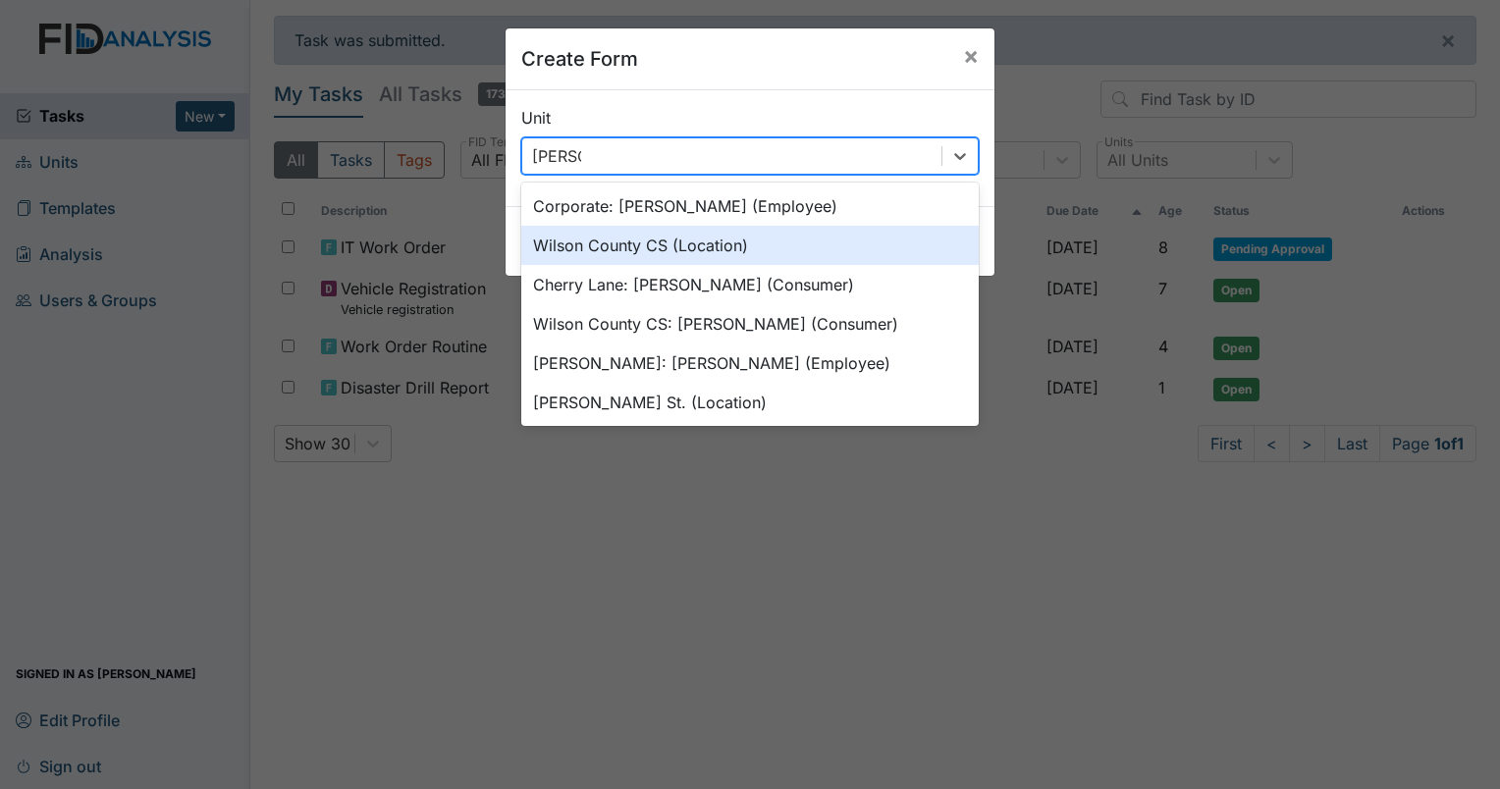
click at [611, 239] on div "Wilson County CS (Location)" at bounding box center [749, 245] width 457 height 39
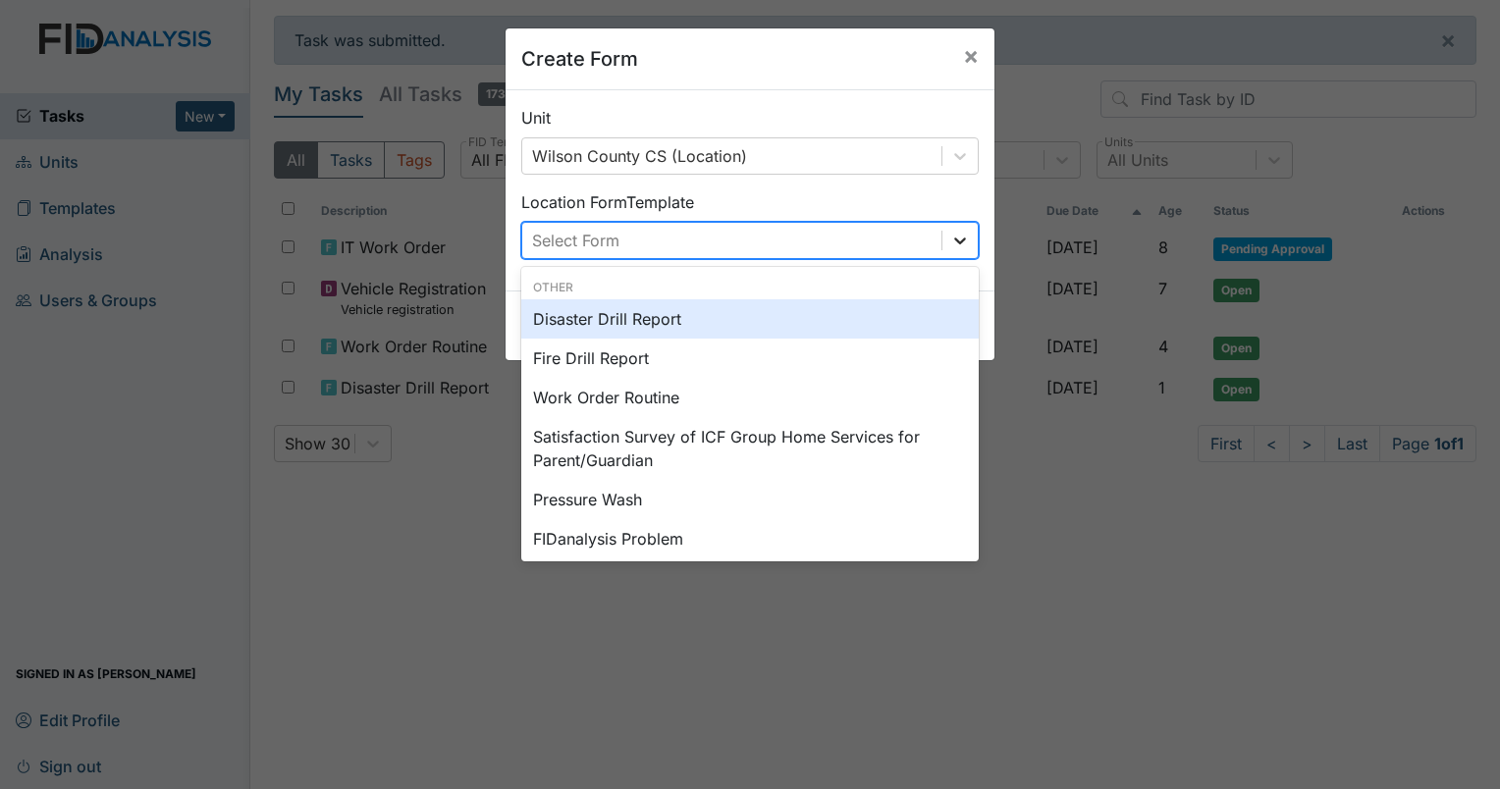
click at [954, 241] on icon at bounding box center [960, 241] width 12 height 7
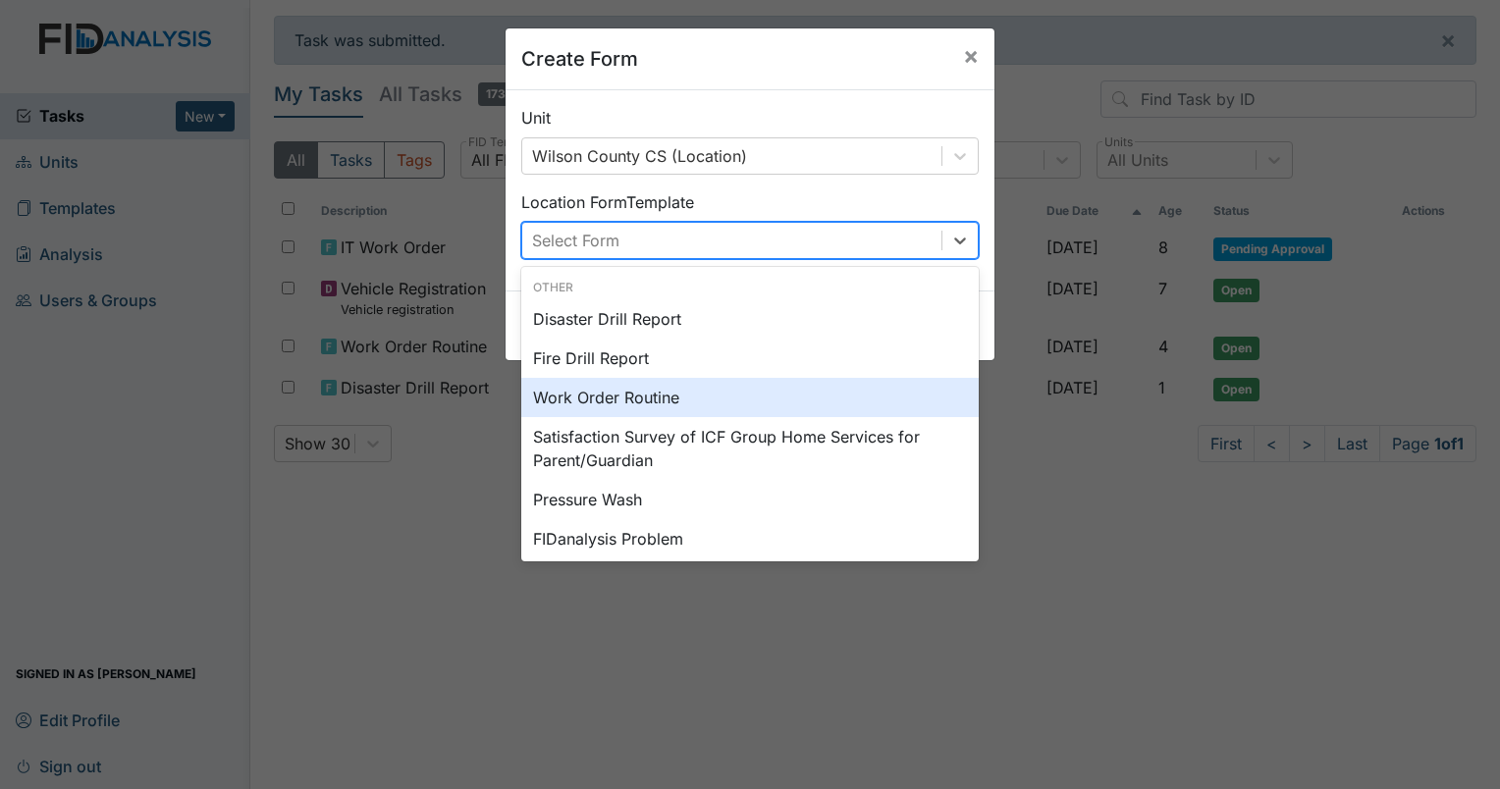
click at [578, 404] on div "Work Order Routine" at bounding box center [749, 397] width 457 height 39
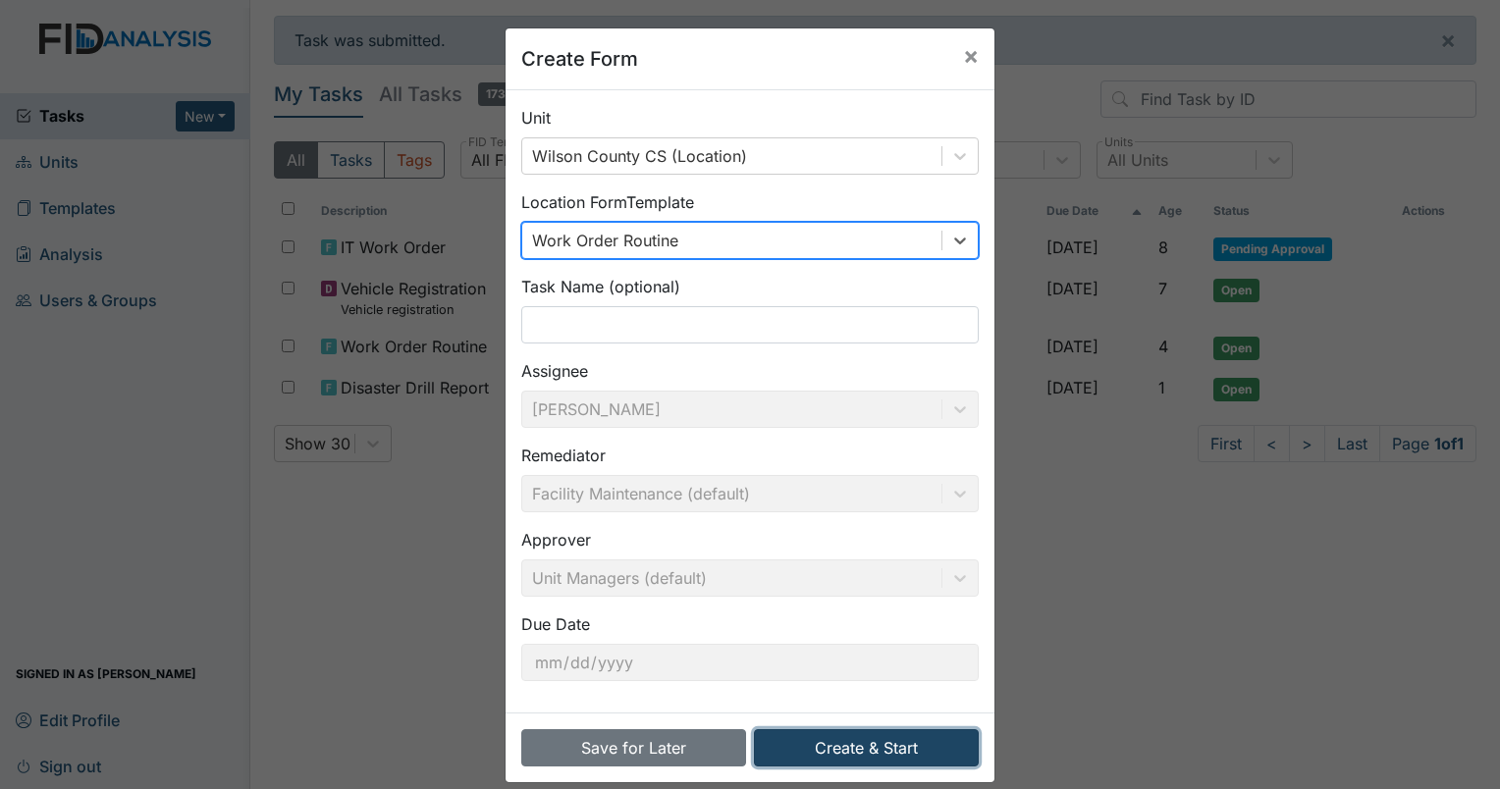
click at [903, 746] on button "Create & Start" at bounding box center [866, 747] width 225 height 37
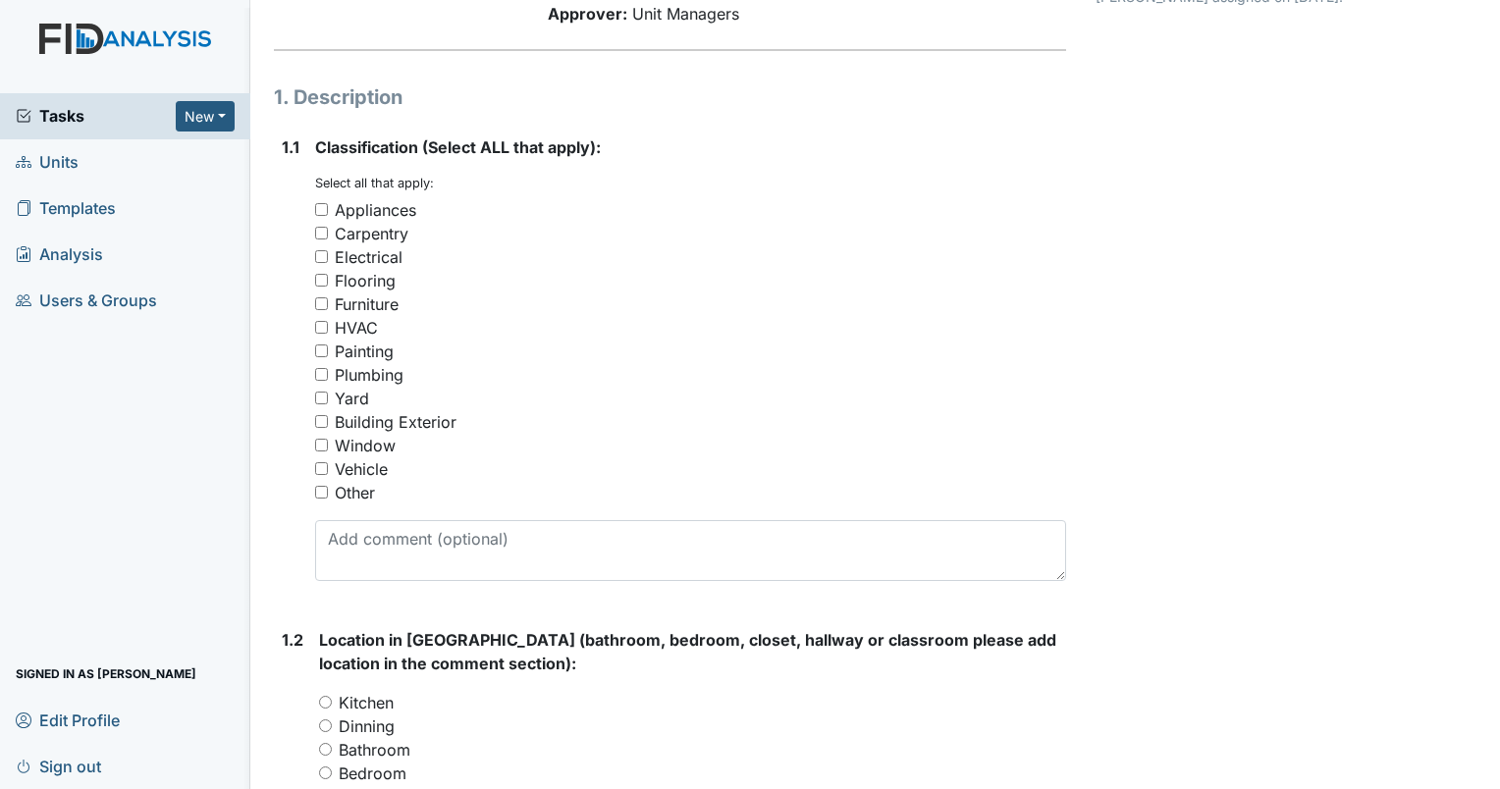
scroll to position [294, 0]
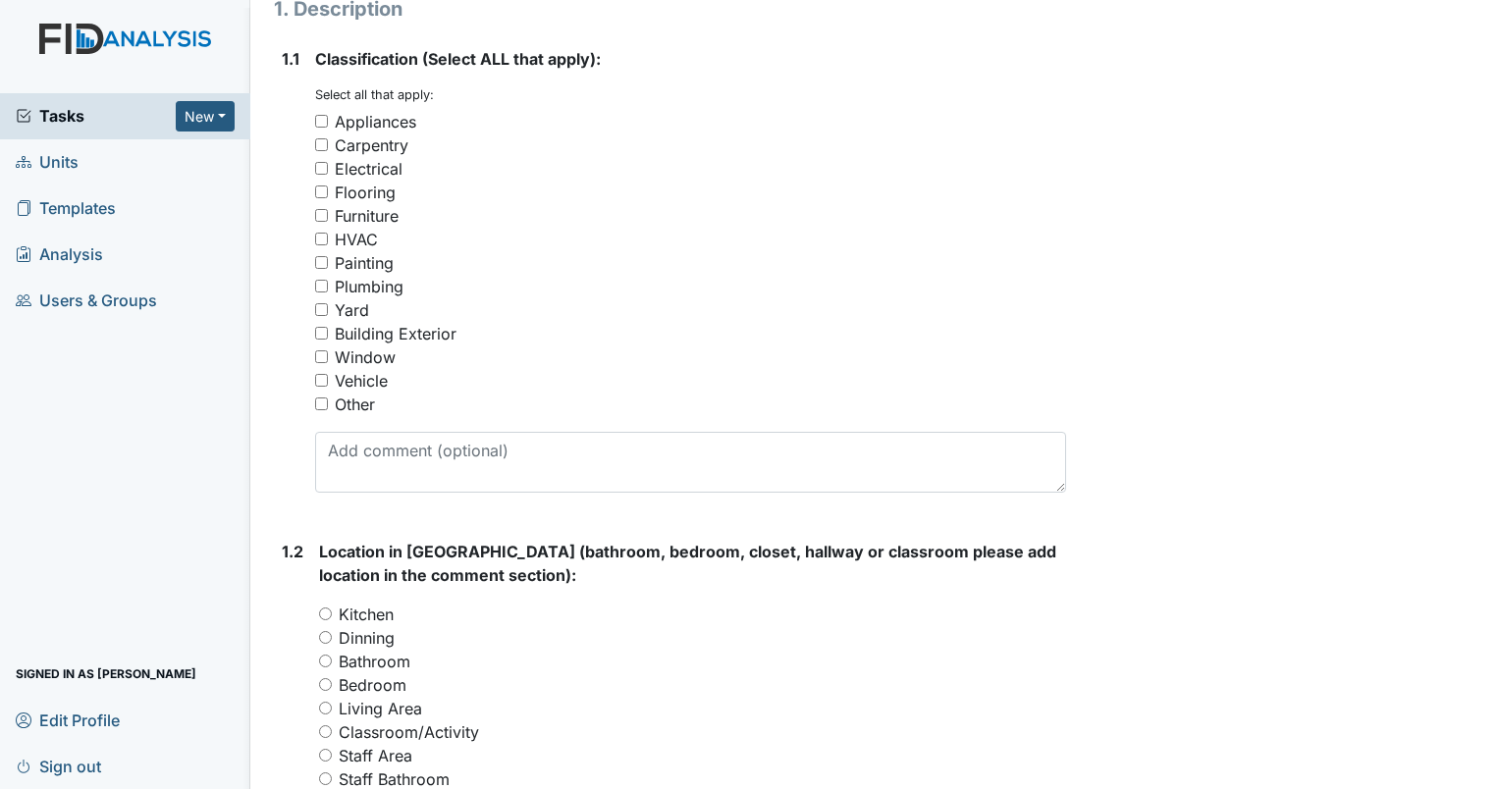
drag, startPoint x: 319, startPoint y: 406, endPoint x: 306, endPoint y: 425, distance: 22.6
click at [318, 406] on input "Other" at bounding box center [321, 404] width 13 height 13
checkbox input "true"
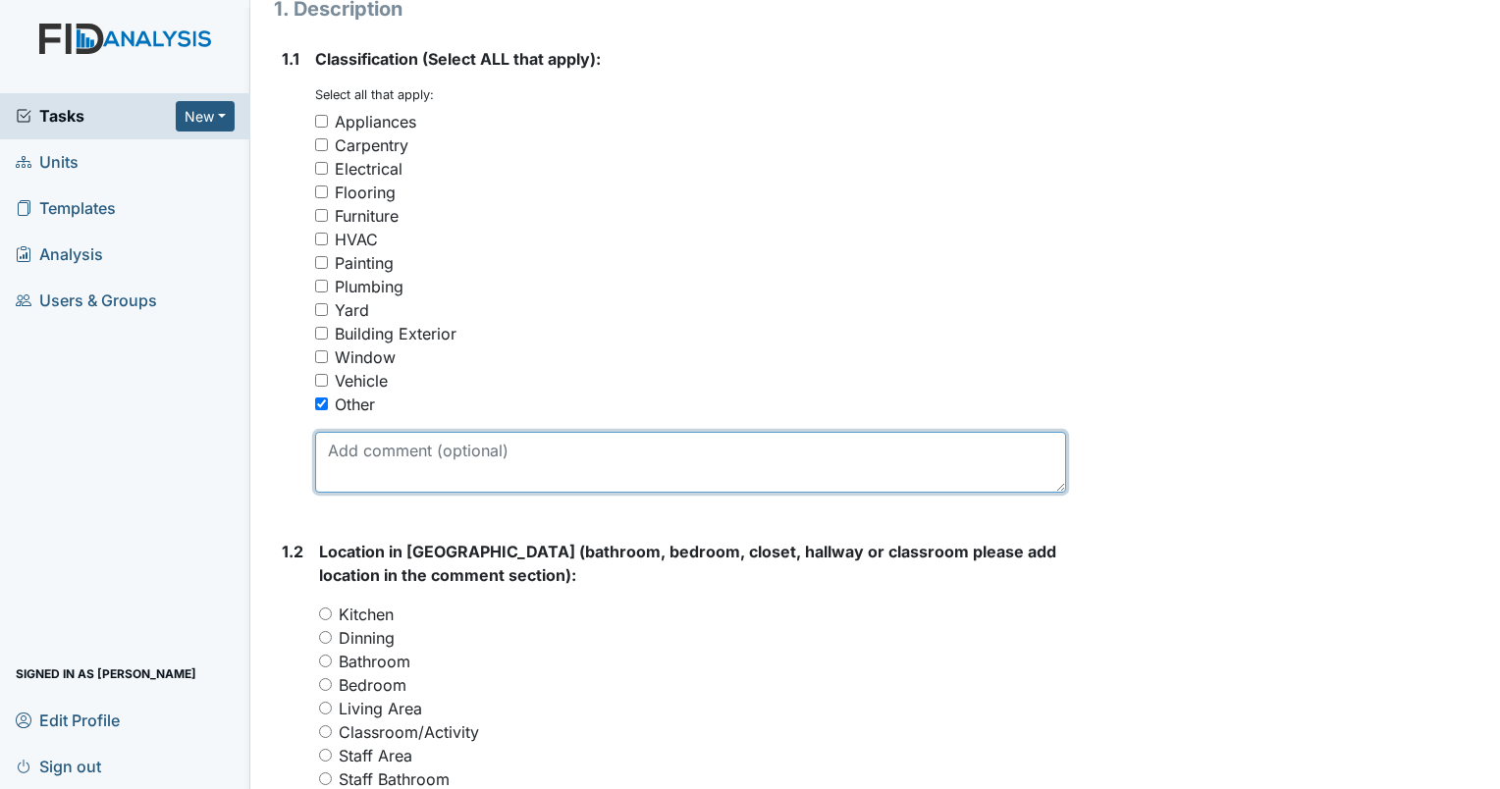
drag, startPoint x: 357, startPoint y: 476, endPoint x: 283, endPoint y: 432, distance: 86.7
click at [333, 456] on textarea at bounding box center [690, 462] width 751 height 61
type textarea "v"
type textarea "V"
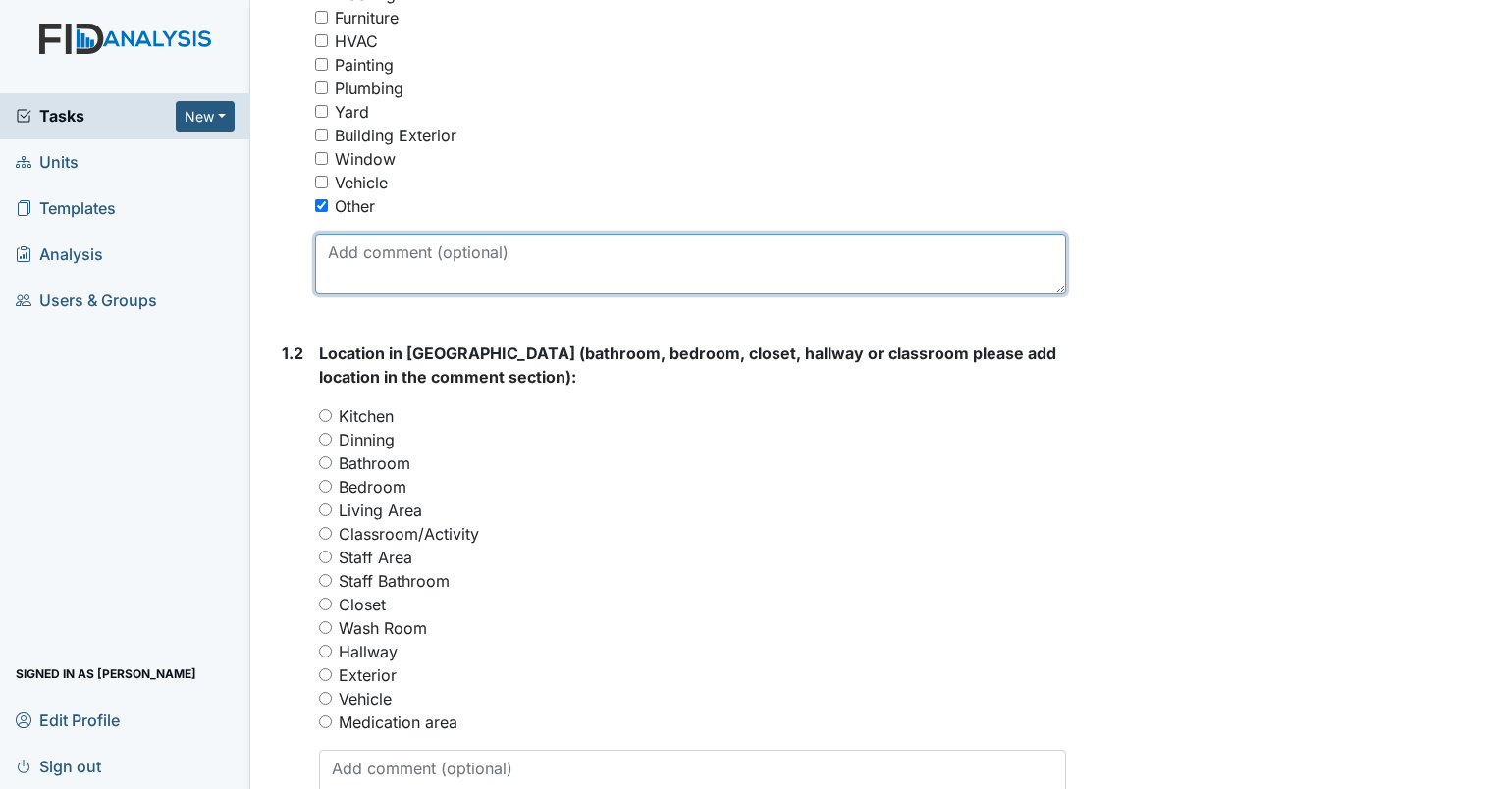
scroll to position [491, 0]
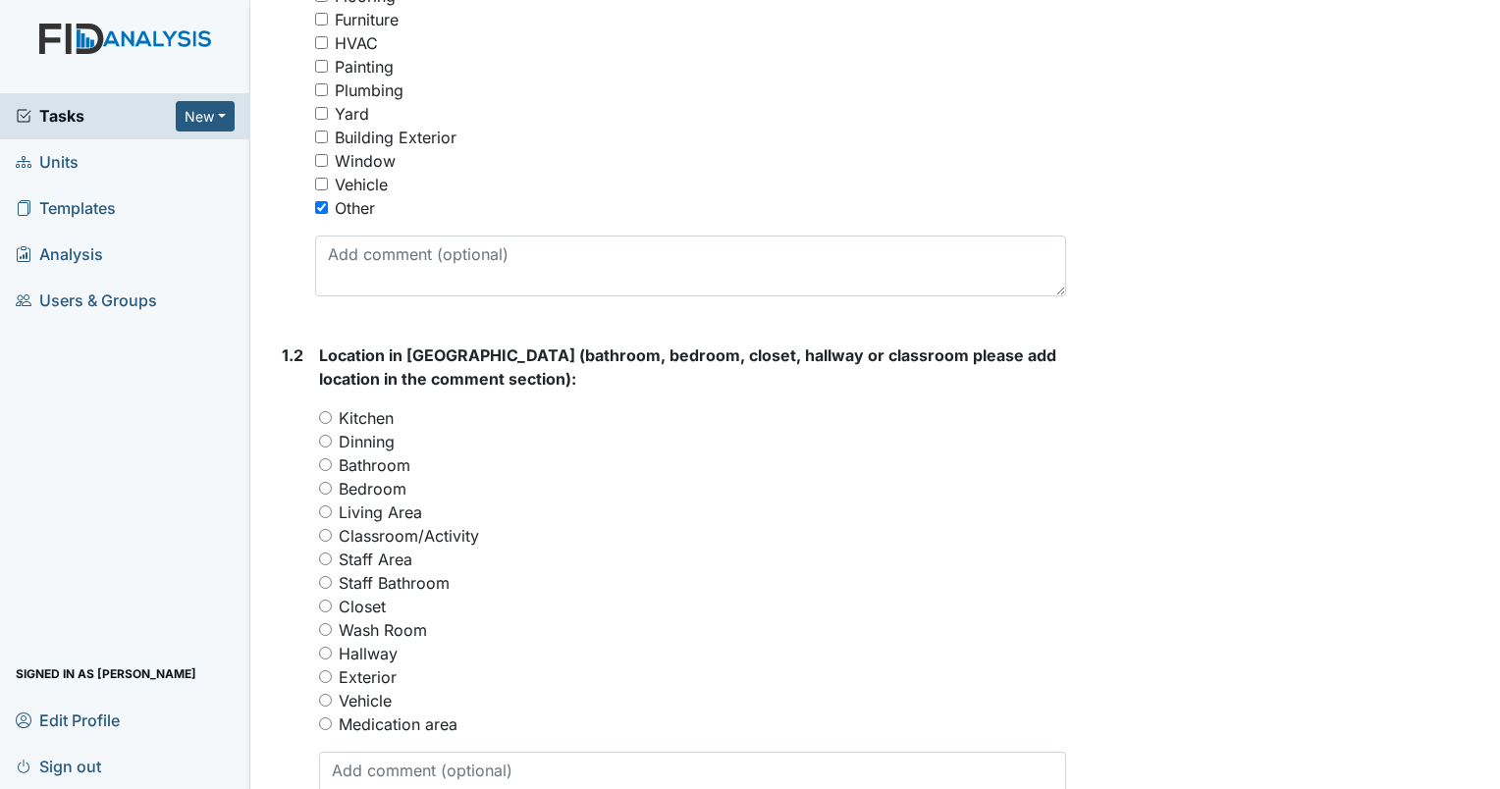
drag, startPoint x: 326, startPoint y: 462, endPoint x: 331, endPoint y: 448, distance: 15.5
click at [329, 455] on div "Bathroom" at bounding box center [692, 466] width 747 height 24
click at [322, 454] on div "Bathroom" at bounding box center [692, 466] width 747 height 24
click at [322, 464] on input "Bathroom" at bounding box center [325, 464] width 13 height 13
radio input "true"
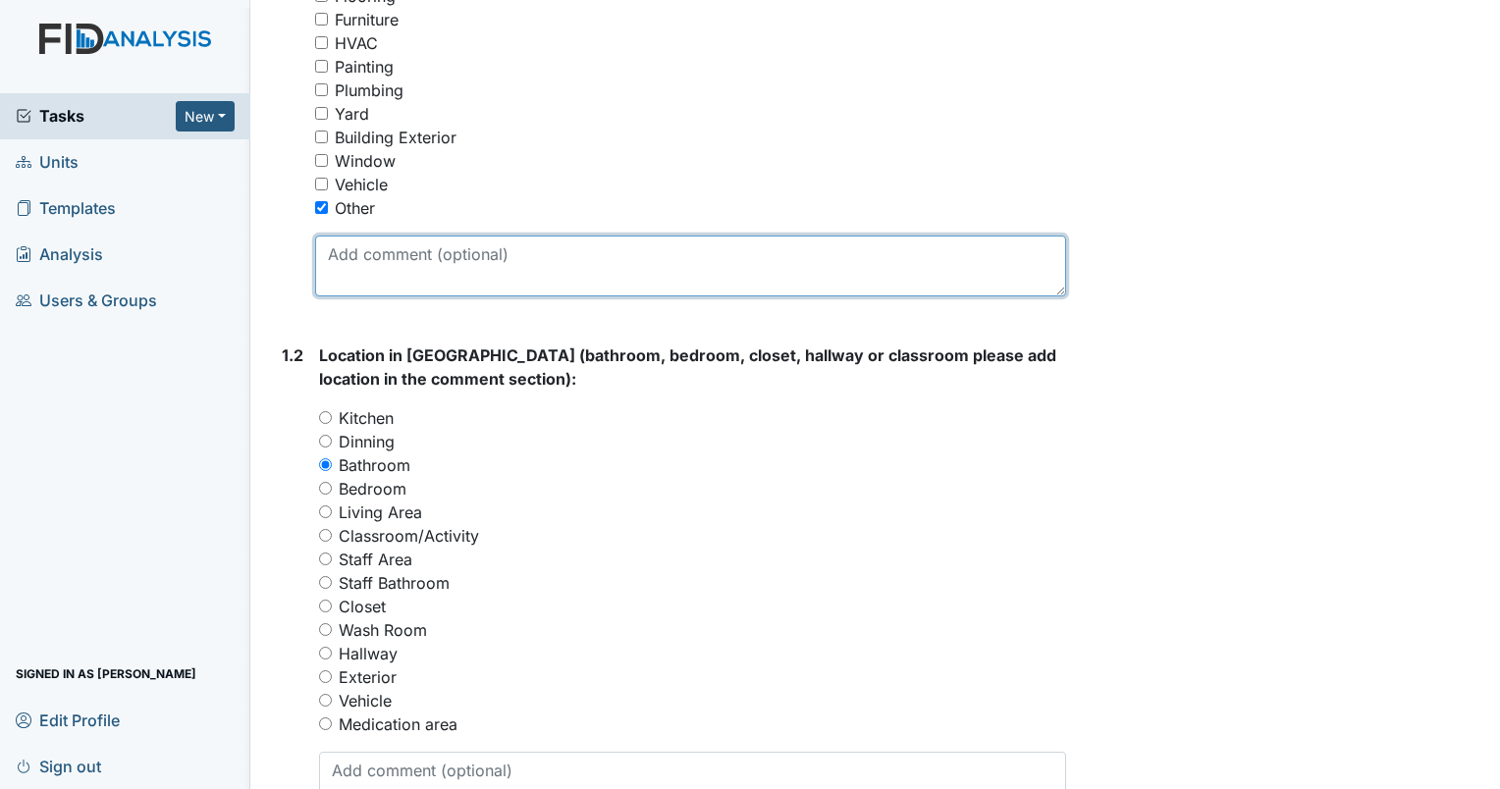
click at [401, 251] on textarea at bounding box center [690, 266] width 751 height 61
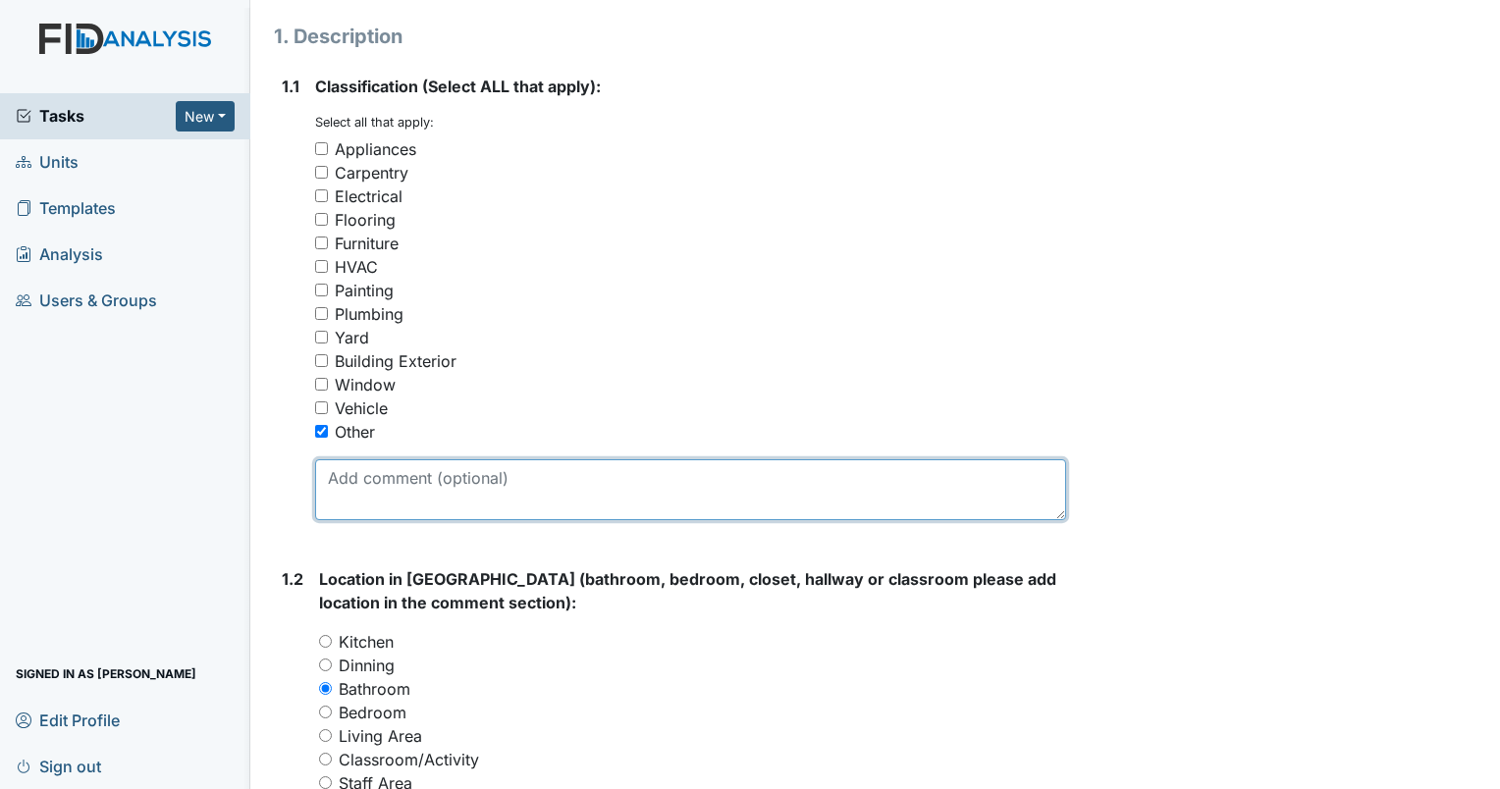
scroll to position [393, 0]
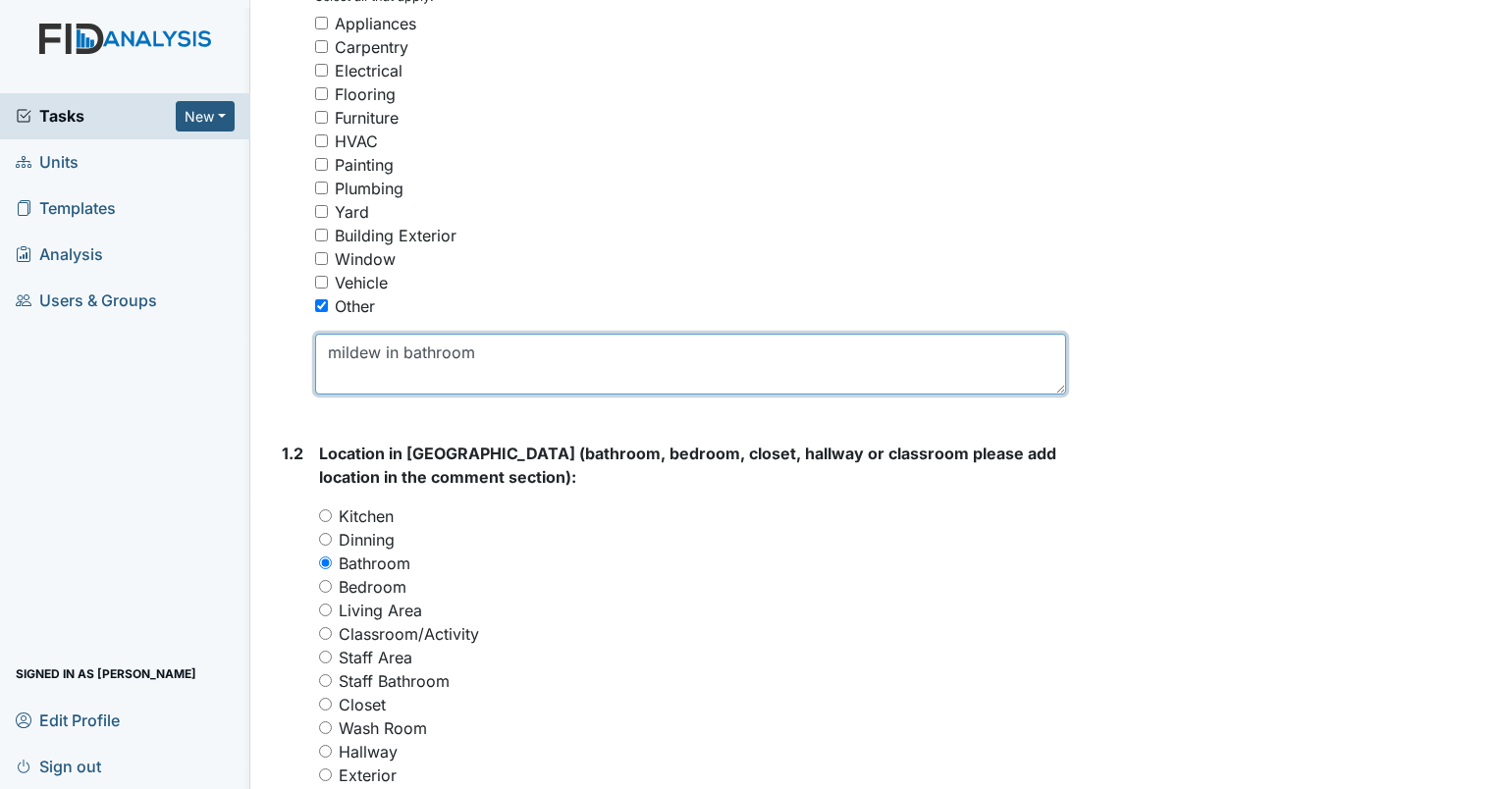
click at [479, 361] on textarea "mildew in bathroom" at bounding box center [690, 364] width 751 height 61
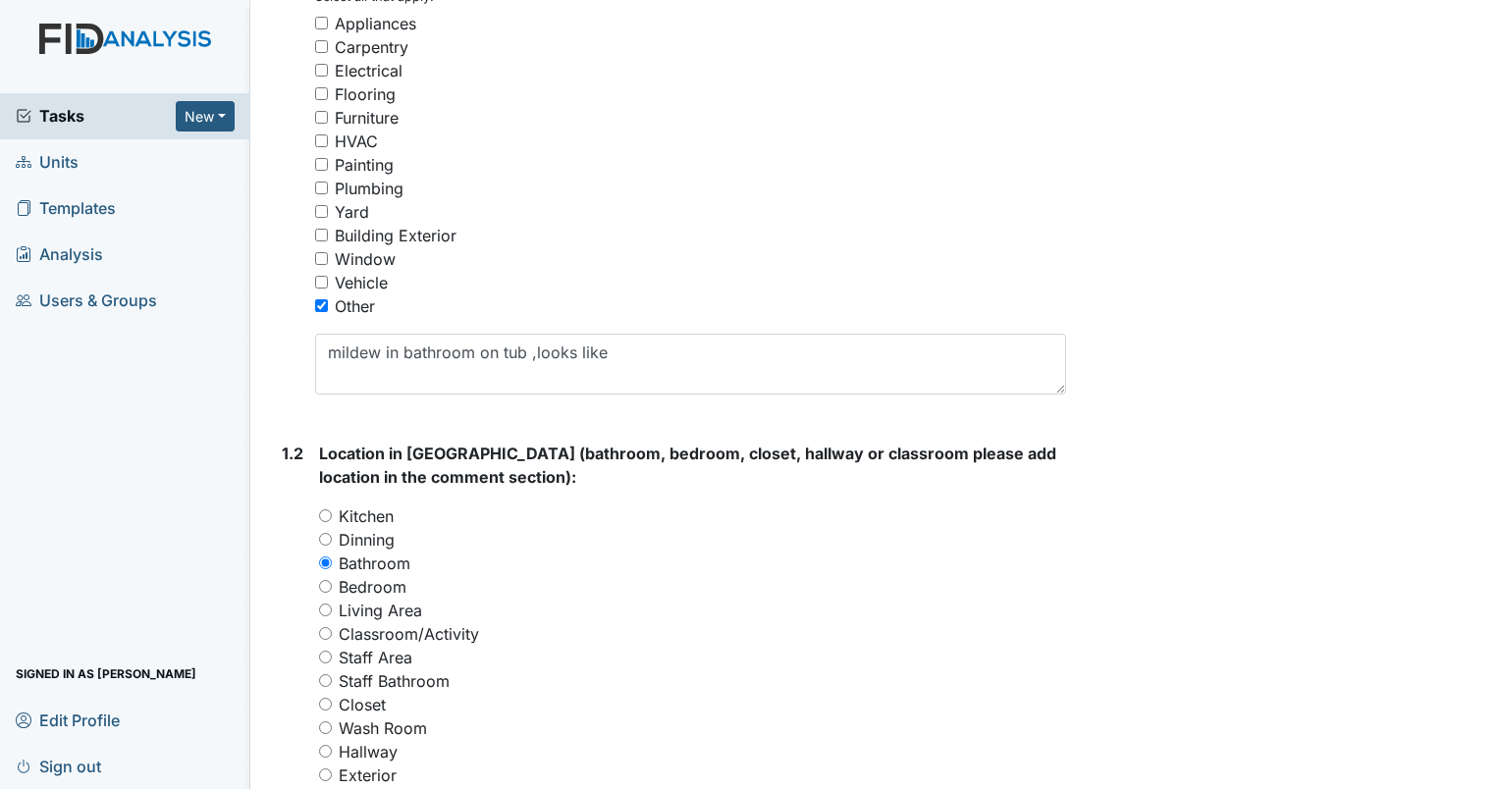
scroll to position [395, 0]
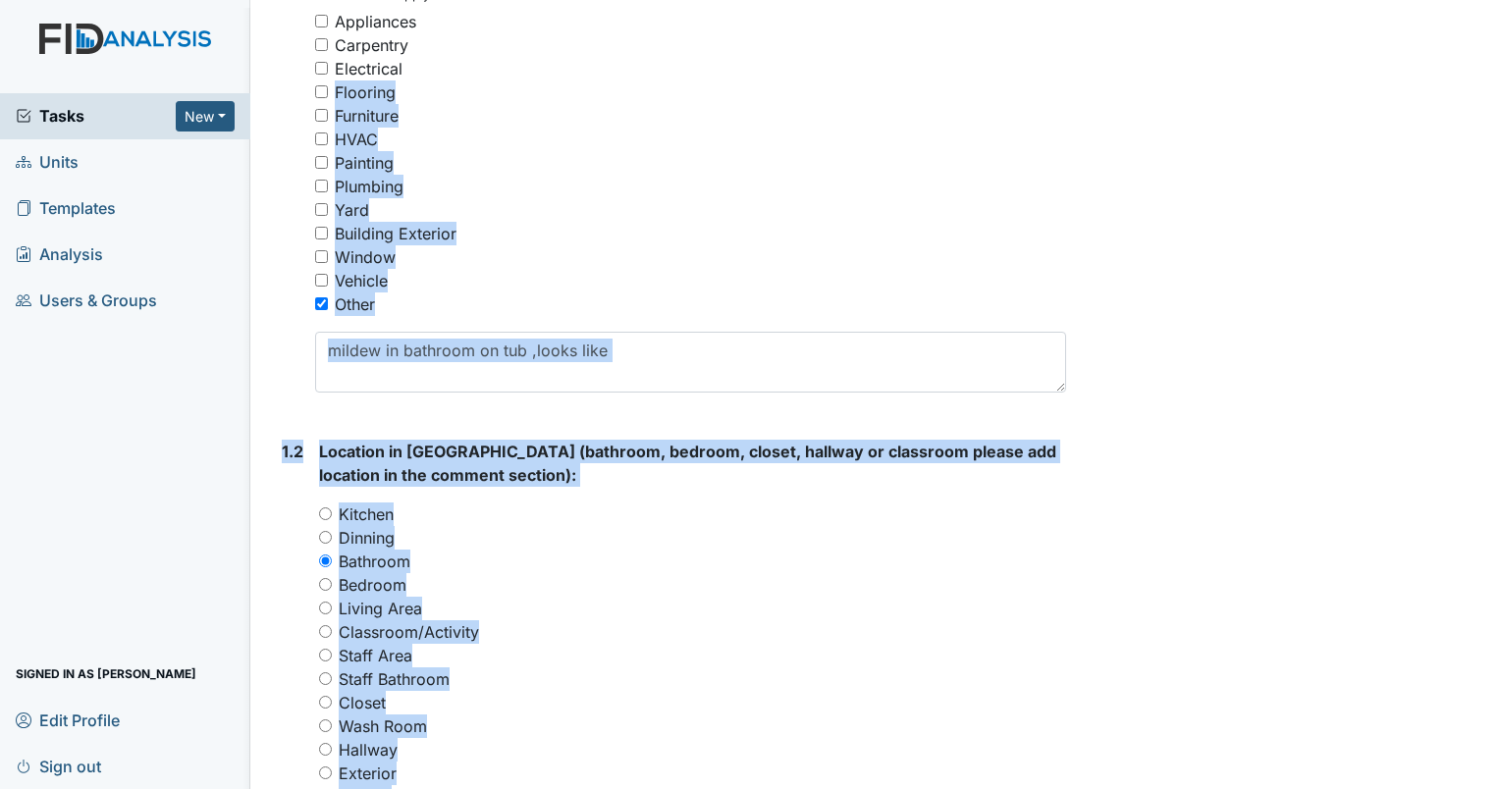
click at [970, 141] on div "HVAC" at bounding box center [690, 140] width 751 height 24
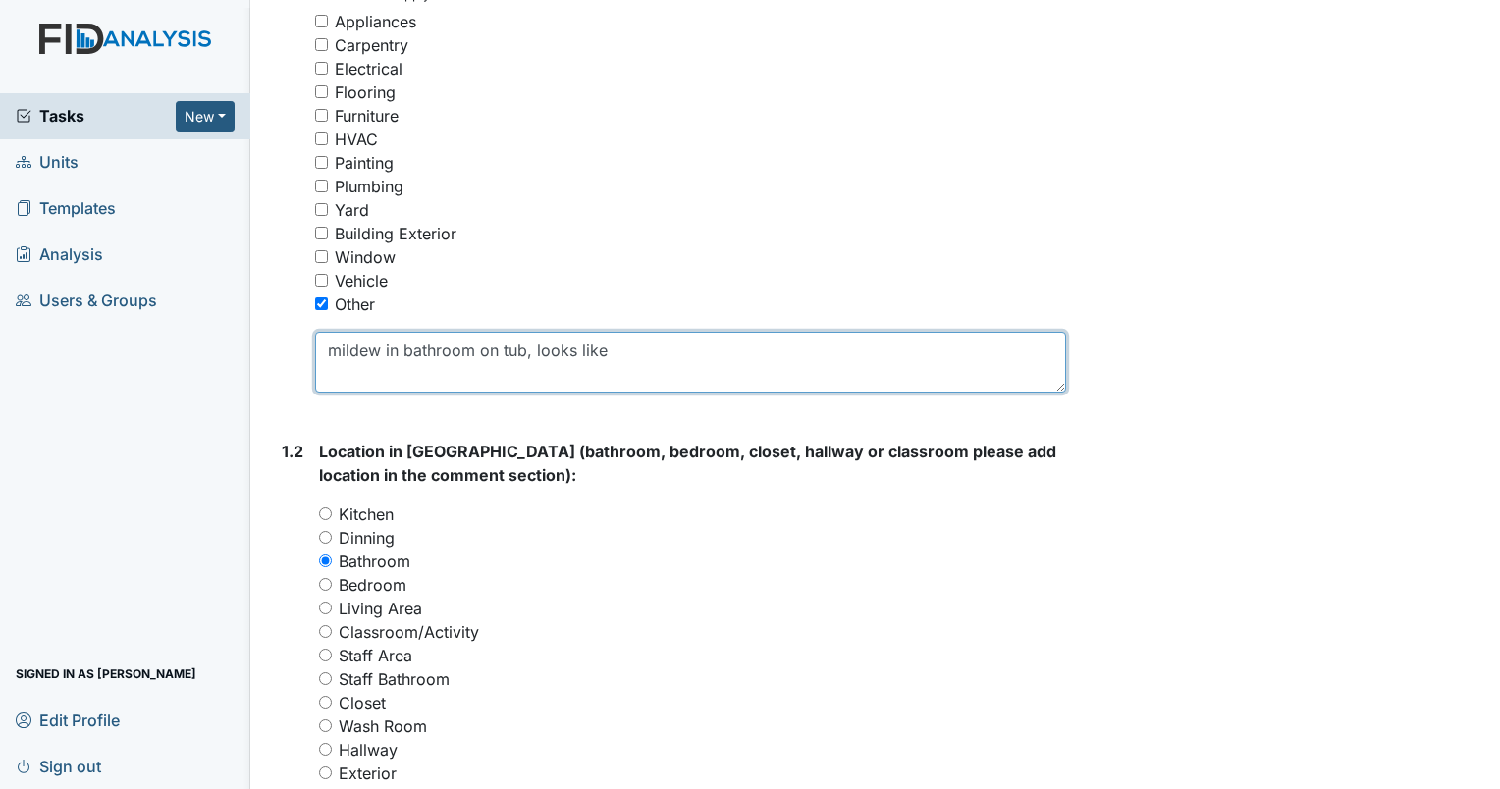
click at [627, 349] on textarea "mildew in bathroom on tub, looks like" at bounding box center [690, 362] width 751 height 61
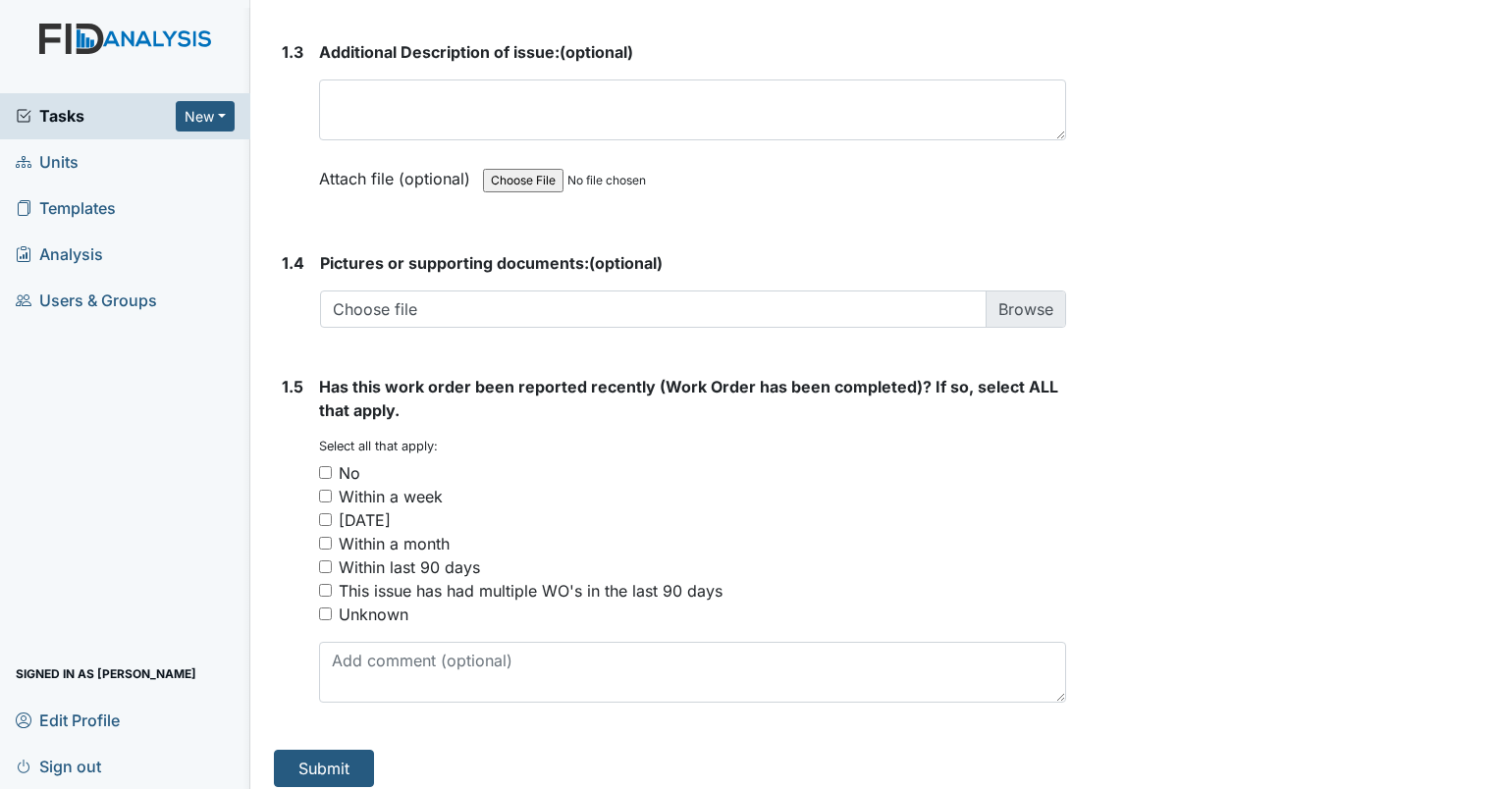
scroll to position [1321, 0]
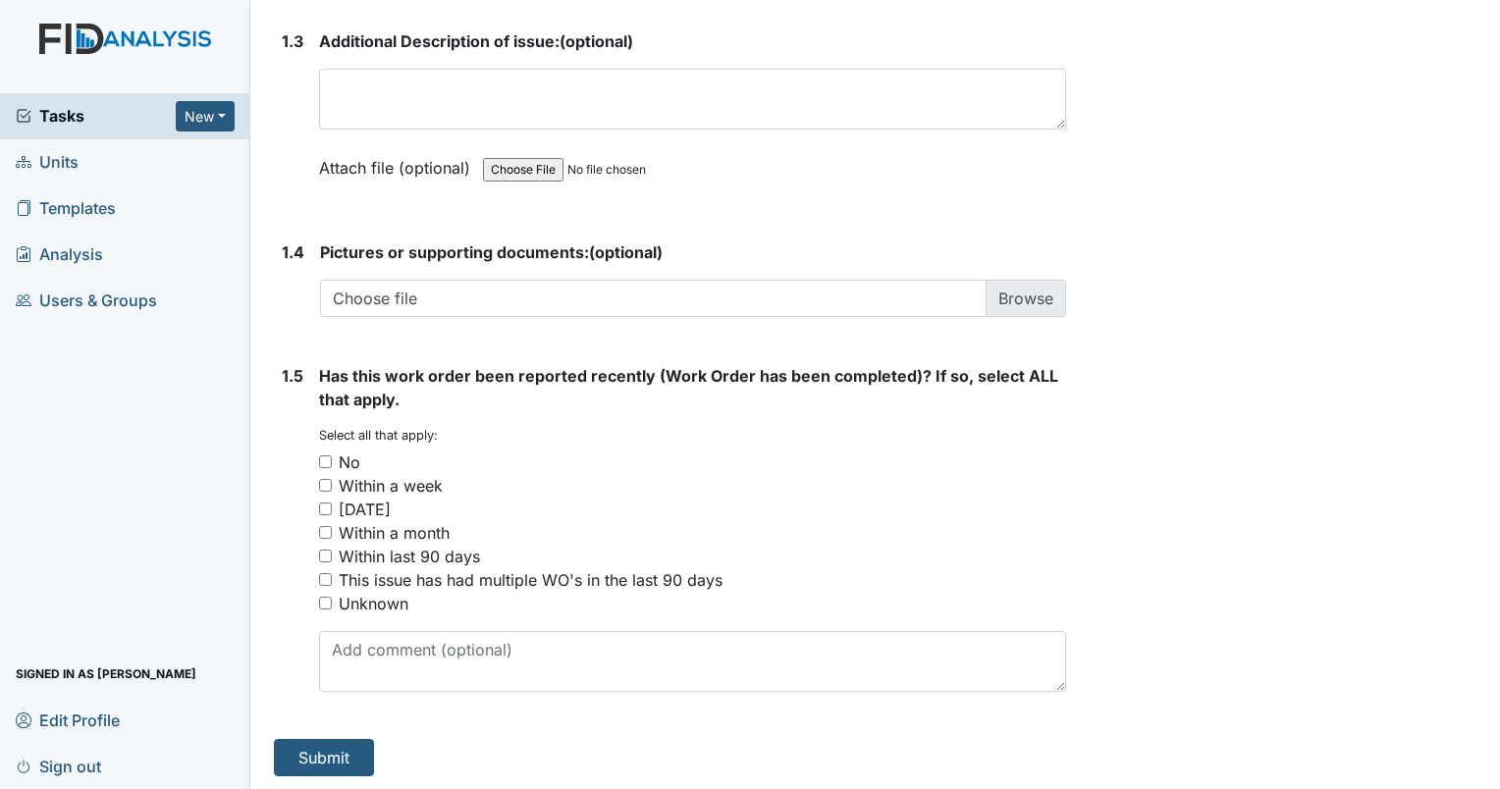
type textarea "mildew in bathroom on tub, looks like black mold"
drag, startPoint x: 322, startPoint y: 460, endPoint x: 333, endPoint y: 458, distance: 11.0
click at [321, 460] on input "No" at bounding box center [325, 461] width 13 height 13
checkbox input "true"
click at [333, 769] on button "Submit" at bounding box center [324, 757] width 100 height 37
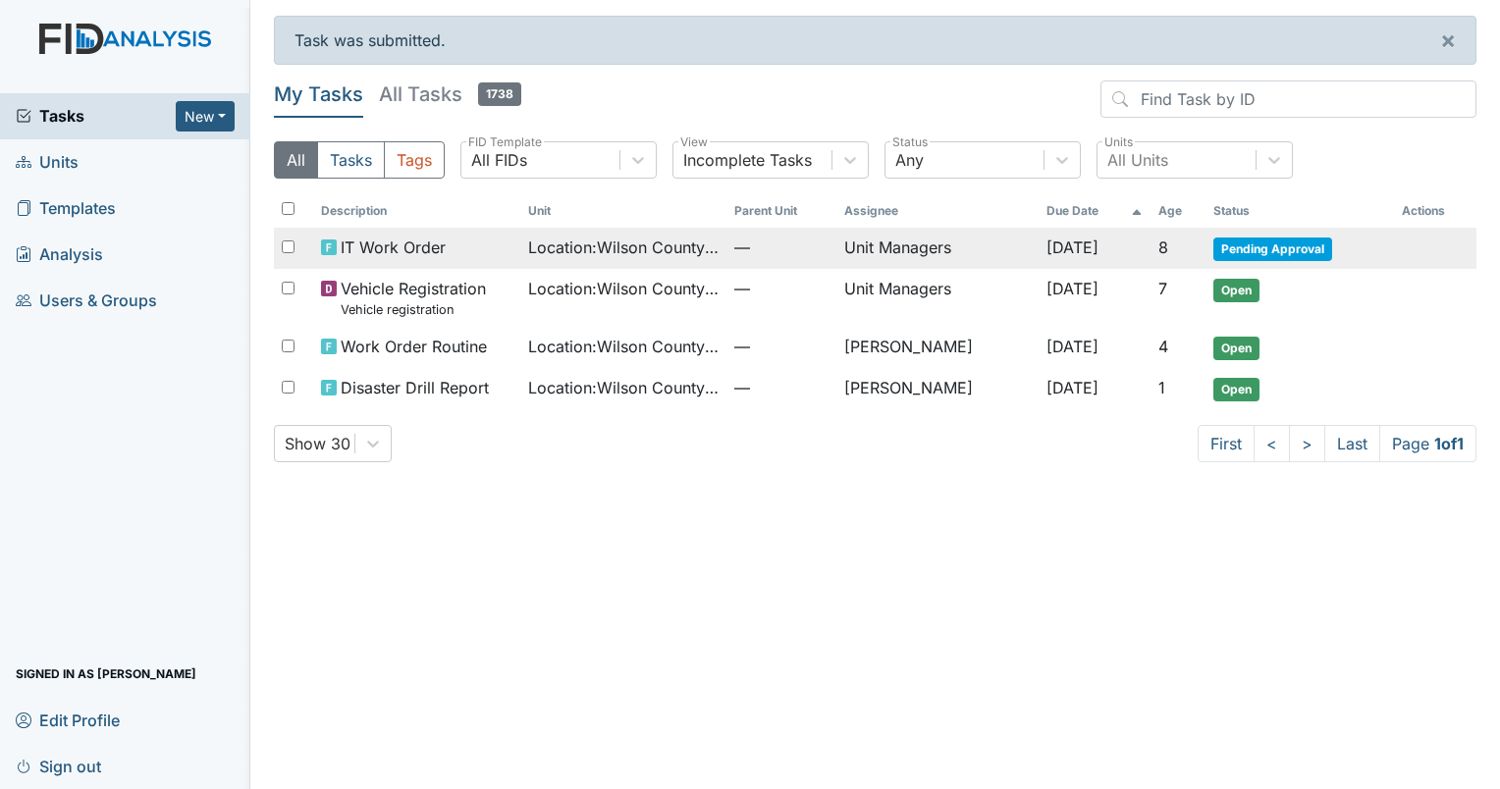
click at [1308, 243] on span "Pending Approval" at bounding box center [1272, 250] width 119 height 24
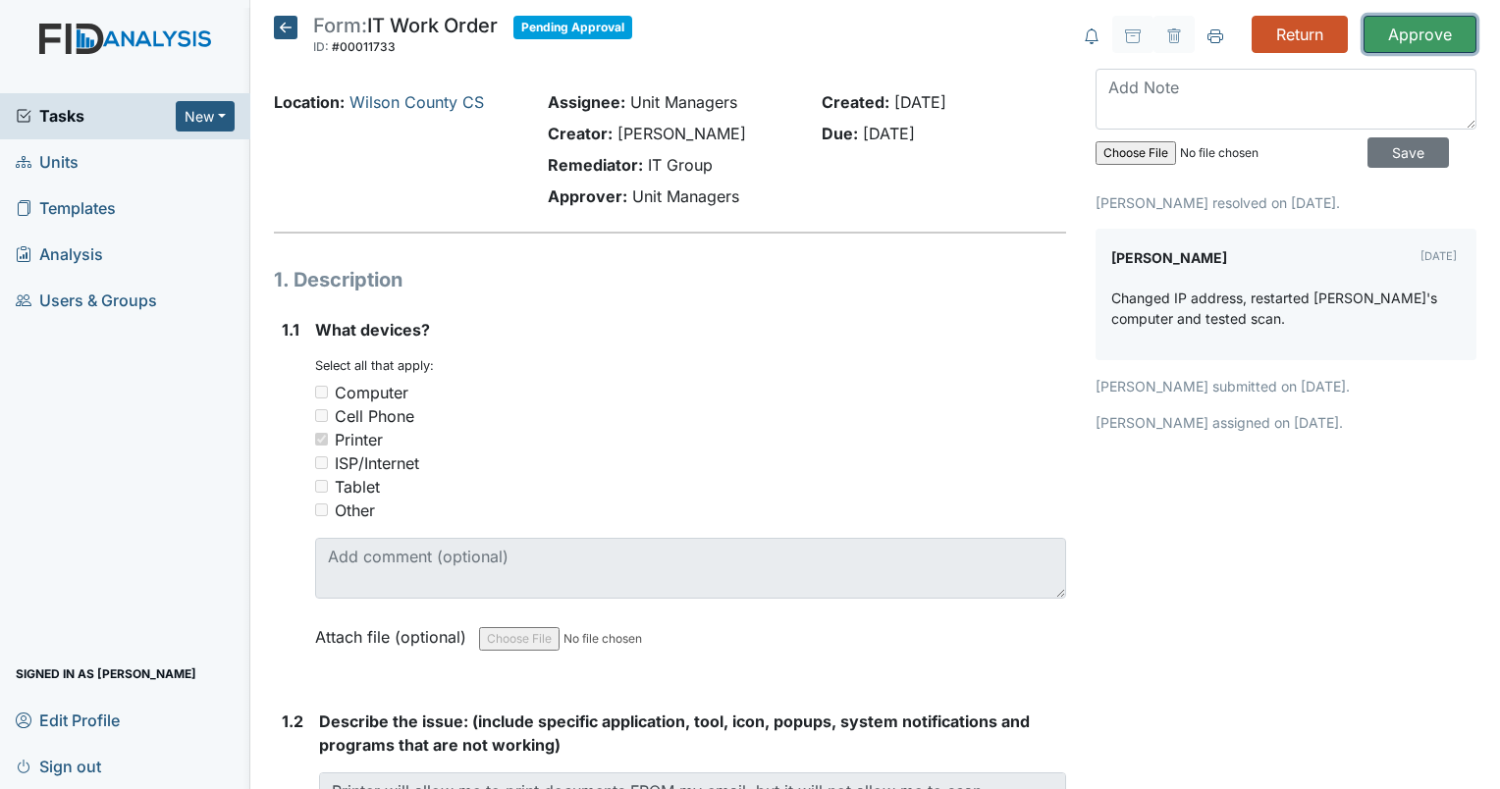
click at [1426, 24] on input "Approve" at bounding box center [1420, 34] width 113 height 37
